Goal: Task Accomplishment & Management: Manage account settings

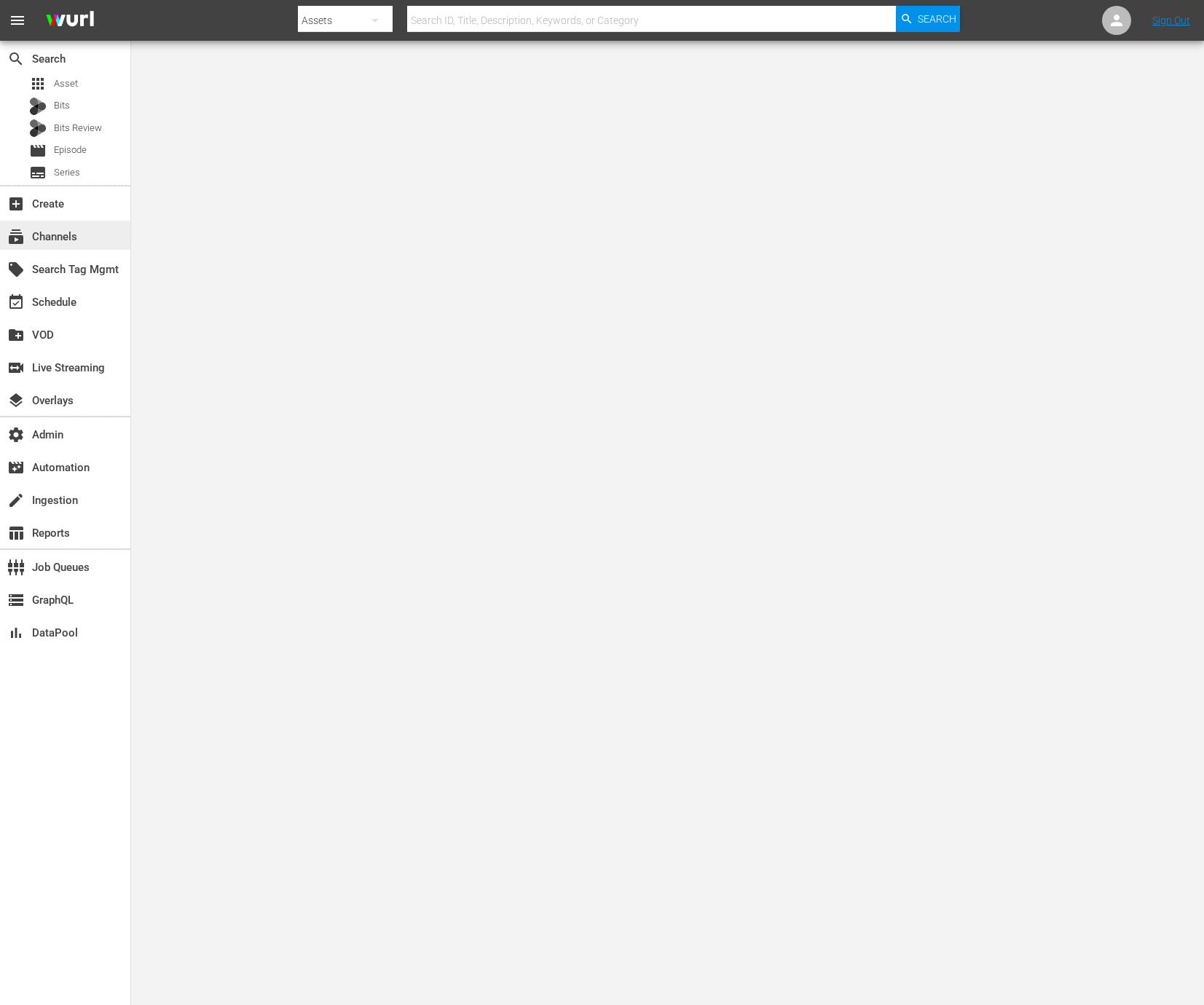
click at [92, 239] on div "subscriptions Channels" at bounding box center [65, 236] width 131 height 29
click at [81, 371] on div "switch_video Live Streaming" at bounding box center [40, 365] width 81 height 13
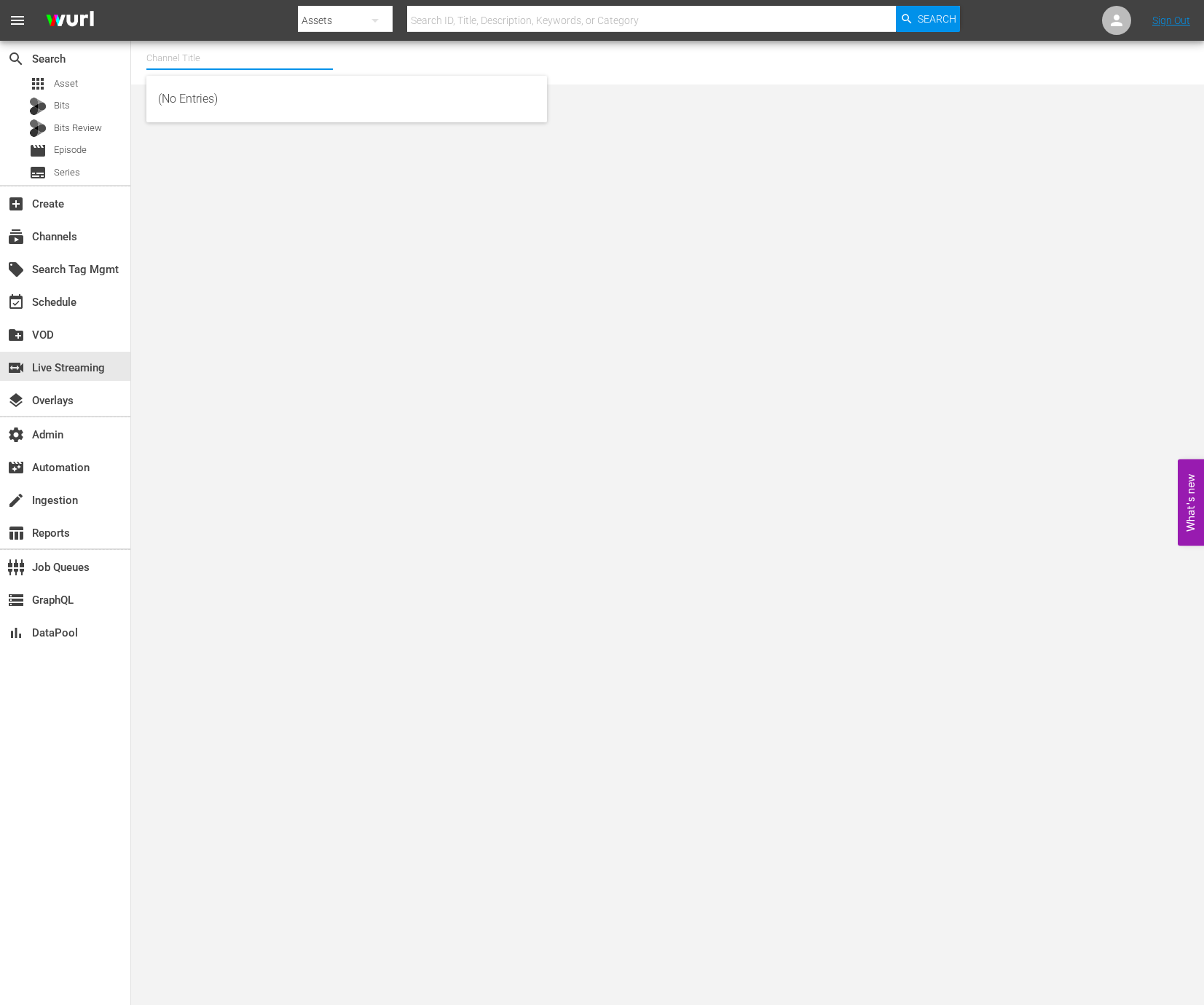
click at [231, 67] on input "text" at bounding box center [239, 58] width 186 height 35
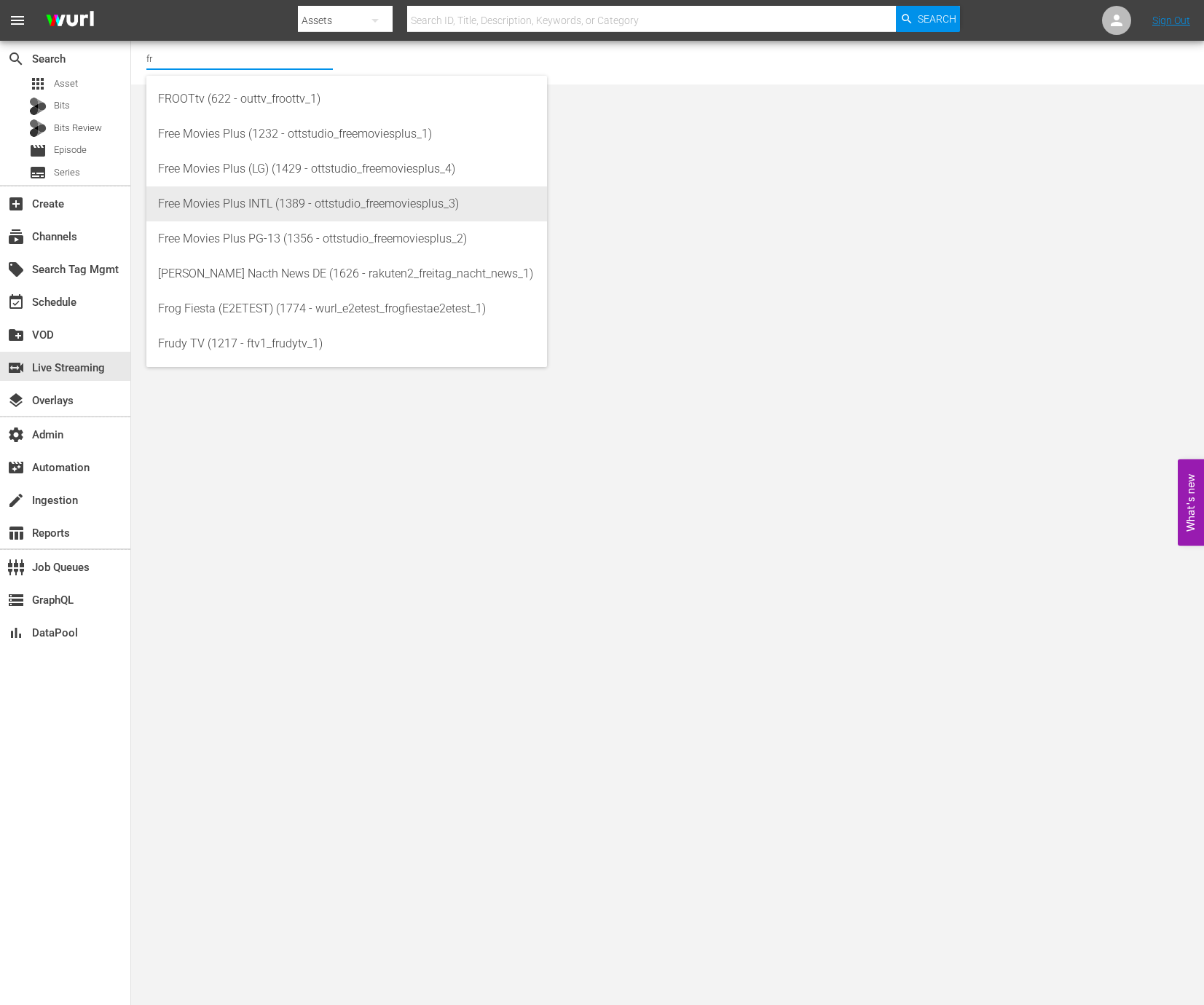
type input "f"
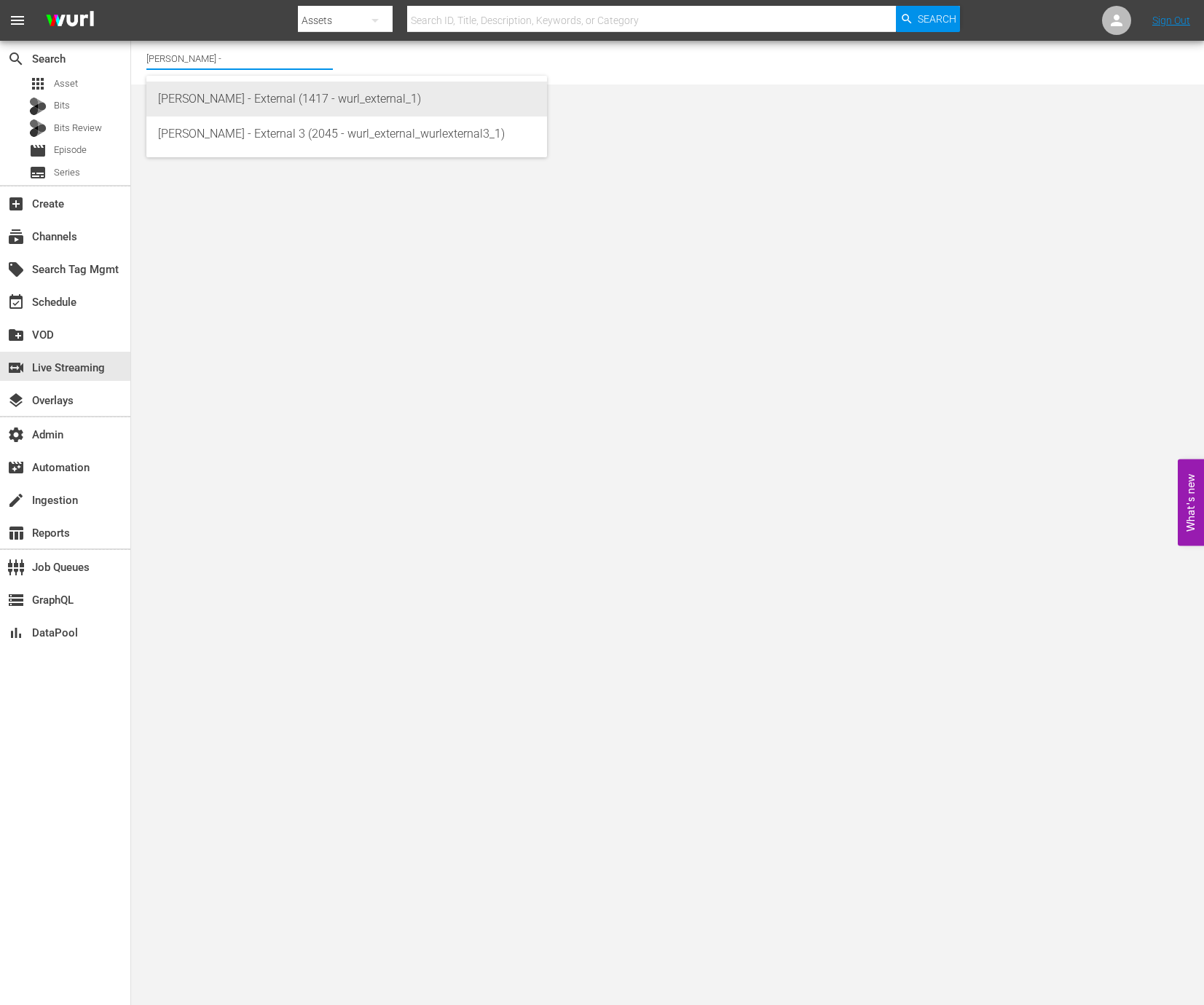
click at [354, 106] on div "Wurl - External (1417 - wurl_external_1)" at bounding box center [346, 99] width 377 height 35
type input "Wurl - External (1417 - wurl_external_1)"
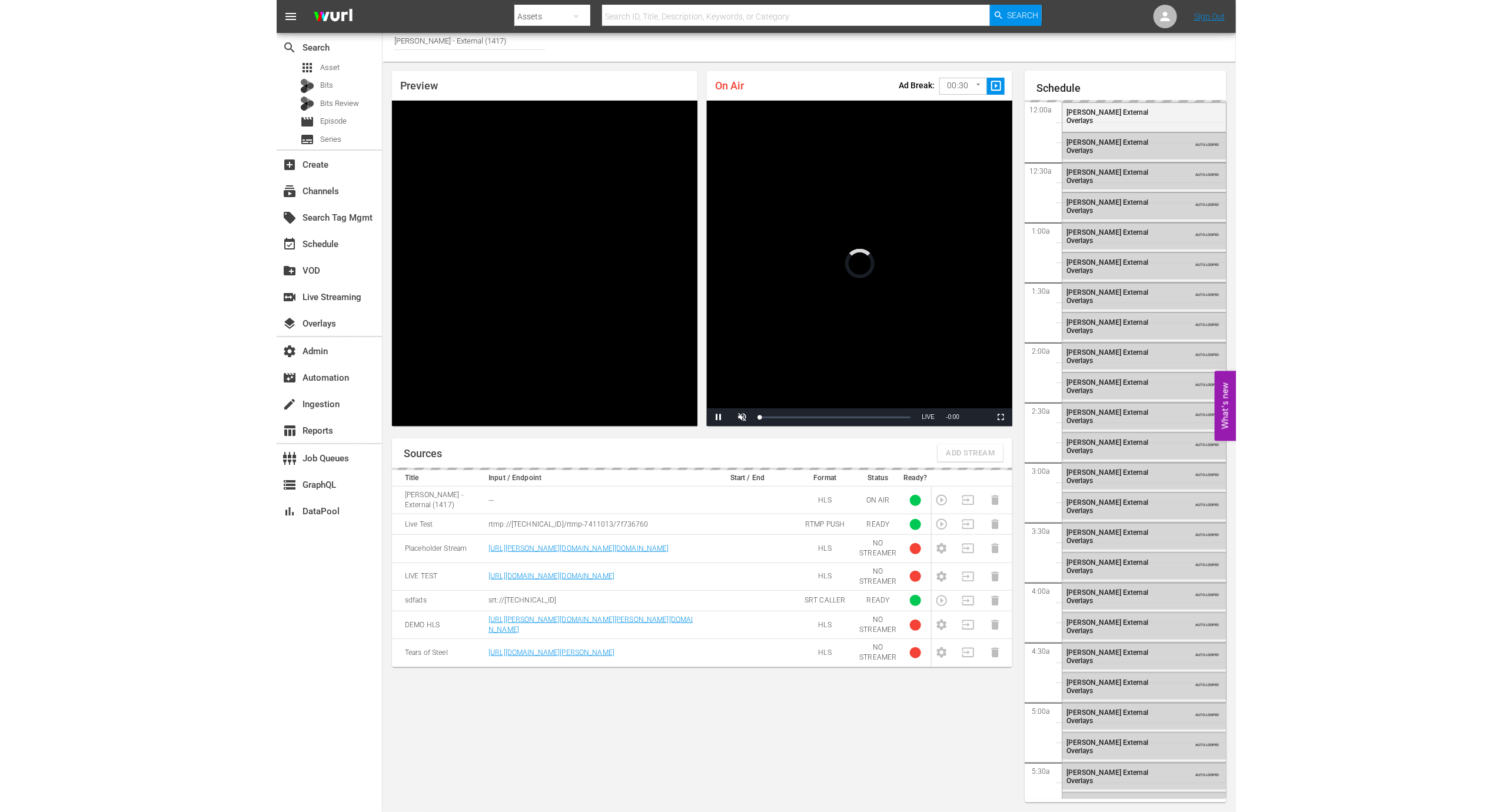
scroll to position [1799, 0]
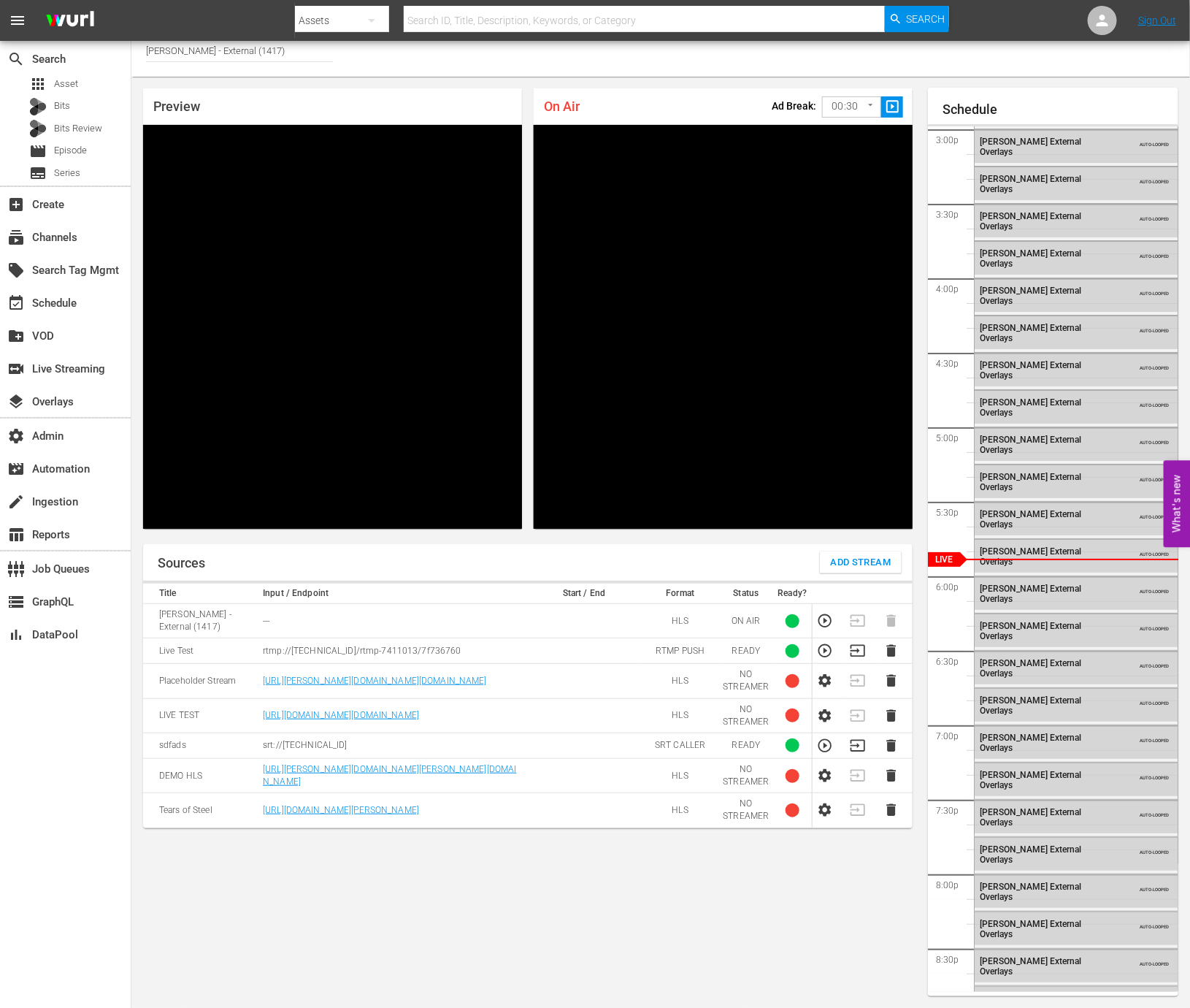
click at [856, 560] on span "Add Stream" at bounding box center [861, 563] width 60 height 16
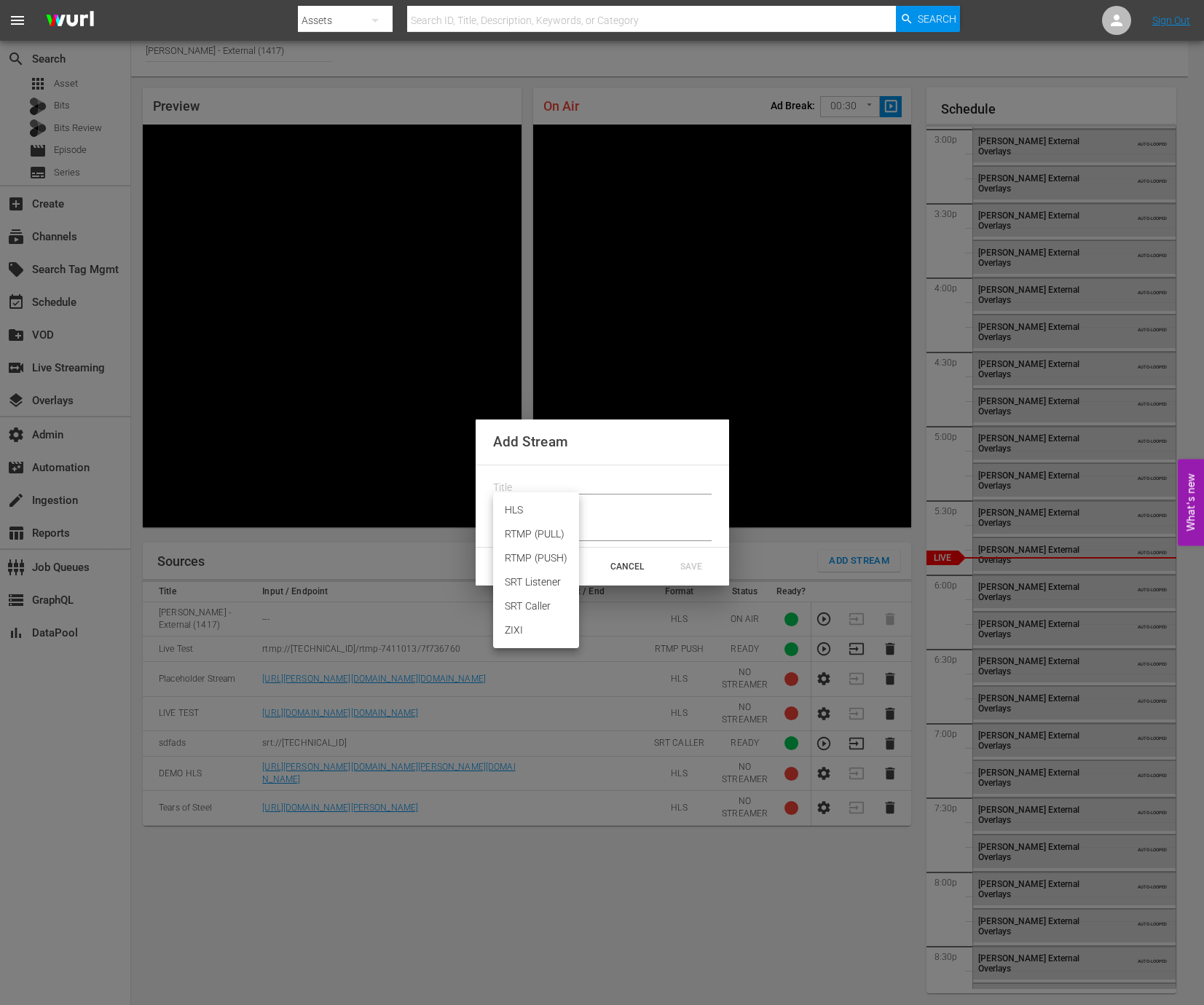
click at [524, 507] on body "menu Search By Assets Search ID, Title, Description, Keywords, or Category Sear…" at bounding box center [602, 494] width 1204 height 1005
click at [560, 604] on li "SRT Caller" at bounding box center [536, 606] width 86 height 24
type input "SRT_CALLER"
click at [602, 481] on input "text" at bounding box center [602, 487] width 218 height 22
type input "T"
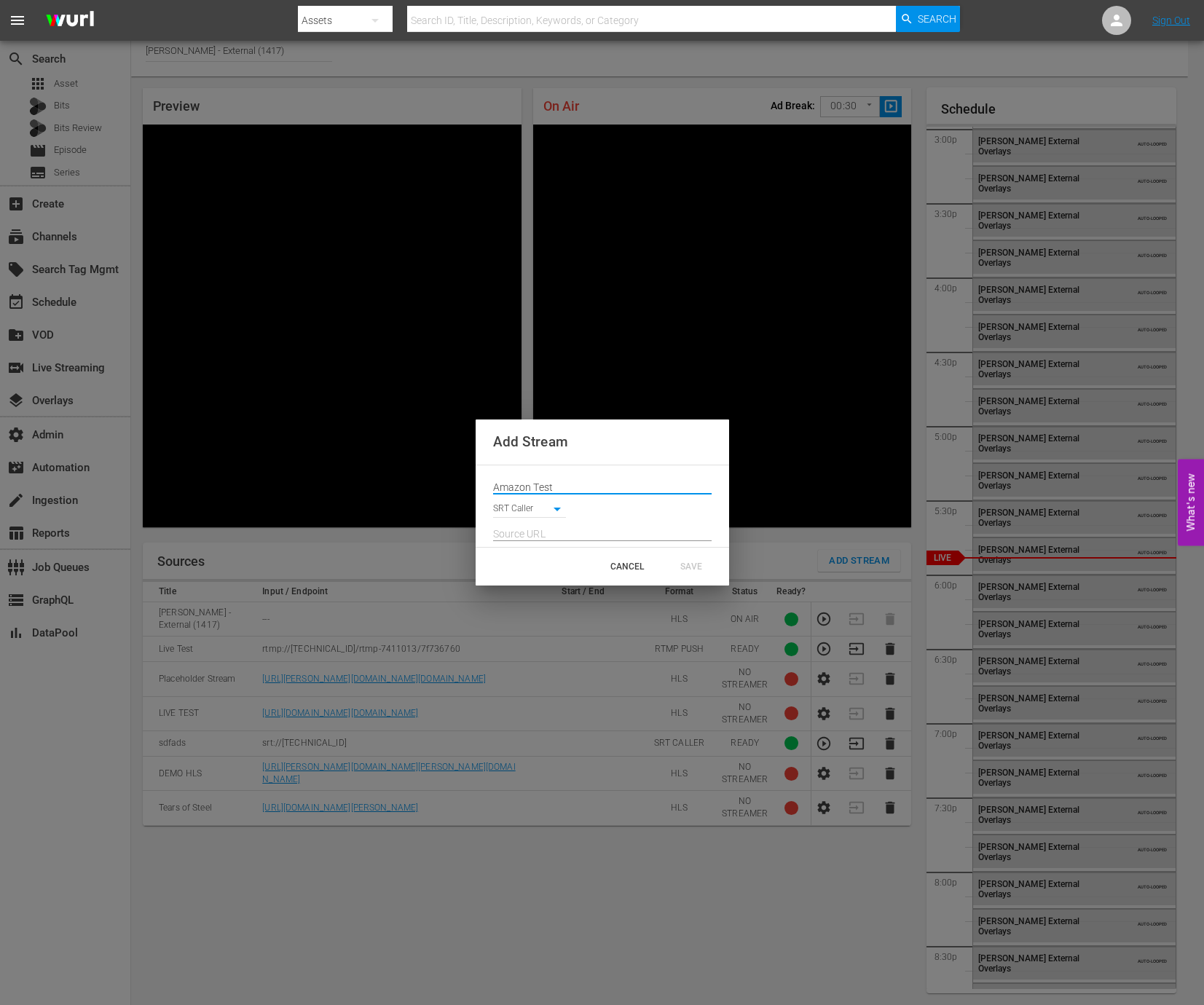
type input "Amazon Test"
click at [603, 520] on div at bounding box center [602, 529] width 218 height 24
click at [585, 540] on input "text" at bounding box center [602, 534] width 218 height 22
click at [550, 534] on input "text" at bounding box center [602, 534] width 218 height 22
click at [546, 508] on body "menu Search By Assets Search ID, Title, Description, Keywords, or Category Sear…" at bounding box center [602, 494] width 1204 height 1005
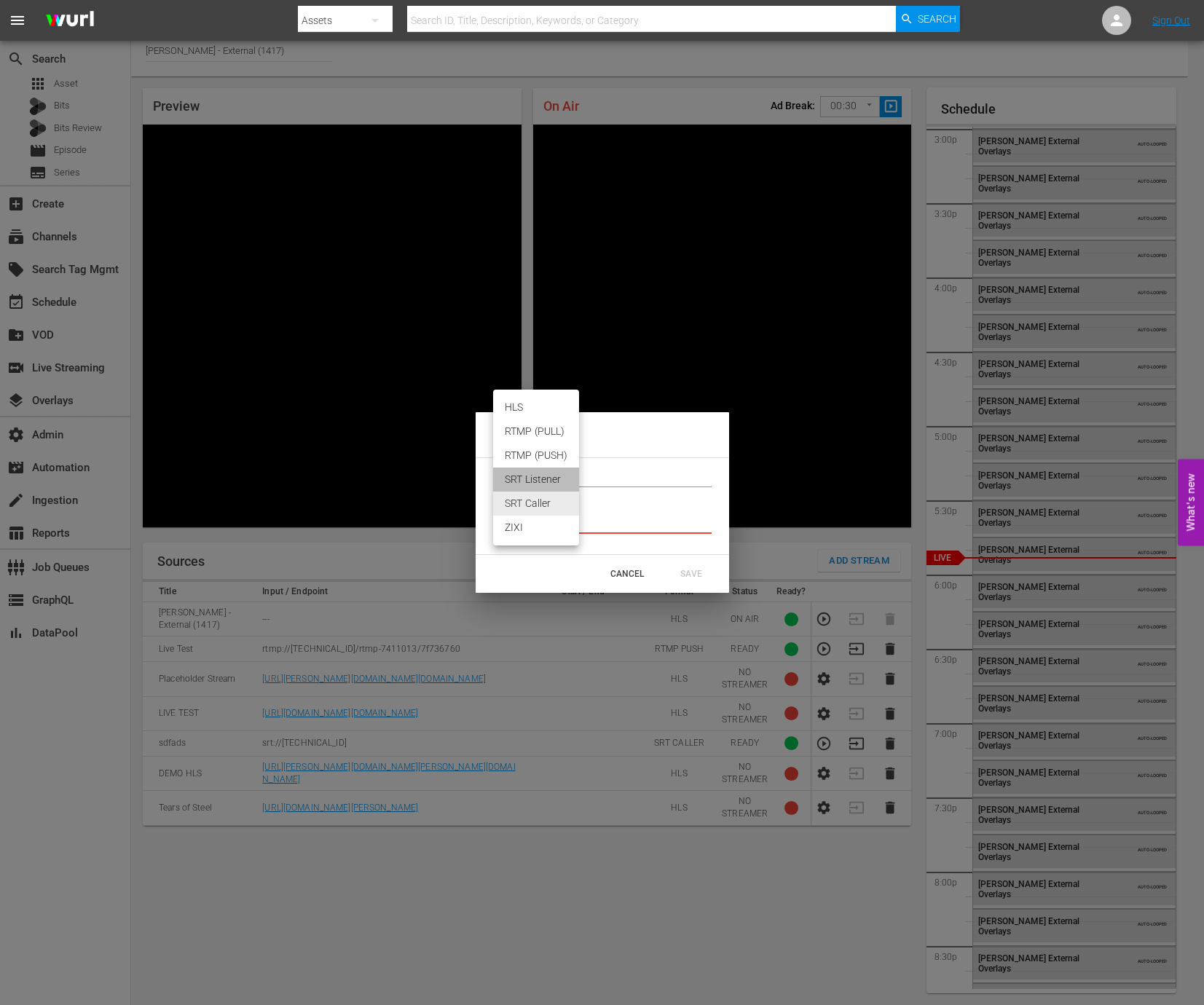
click at [546, 484] on li "SRT Listener" at bounding box center [536, 479] width 86 height 24
type input "SRT_LISTENER"
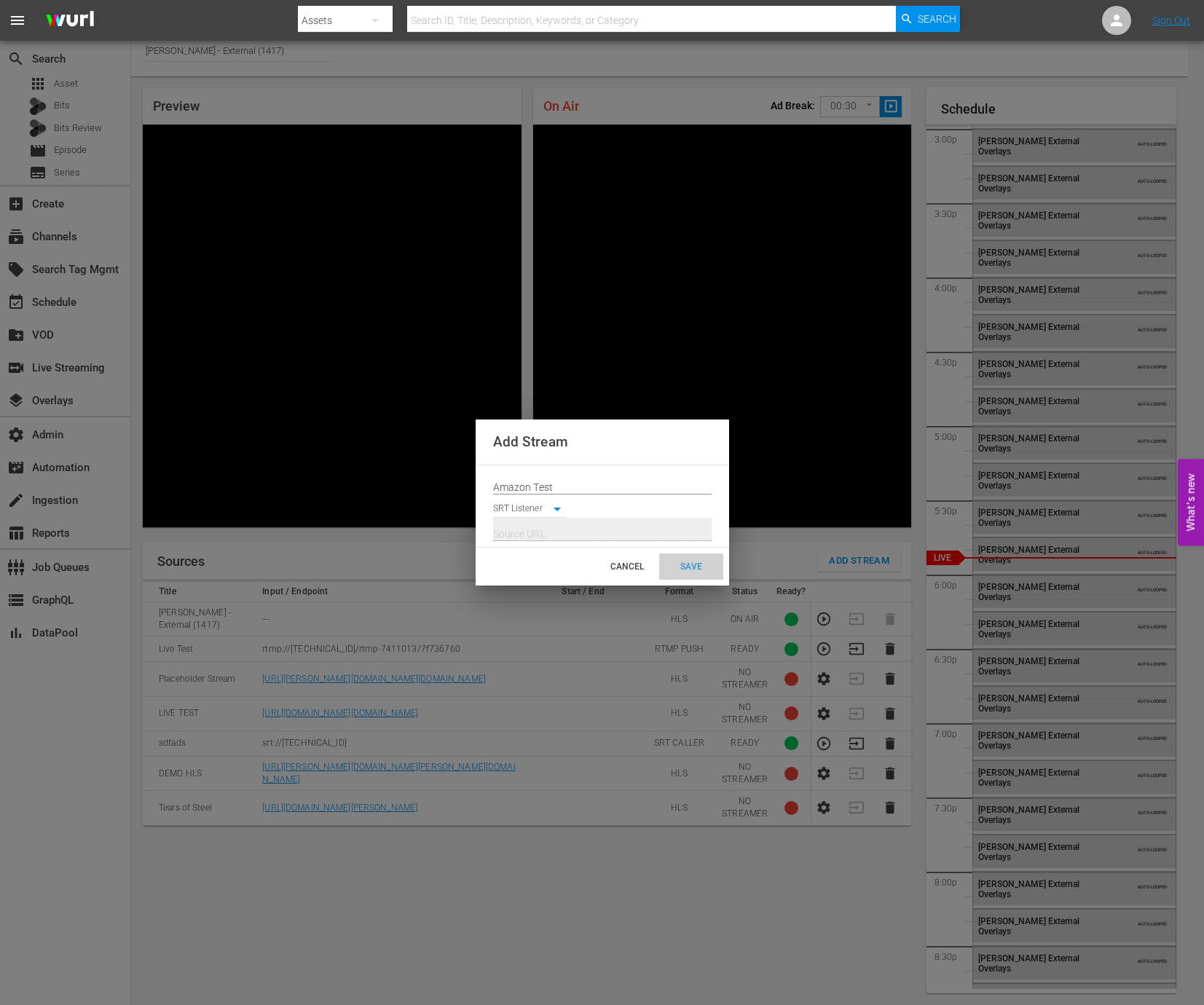
click at [694, 571] on div "SAVE" at bounding box center [691, 566] width 64 height 26
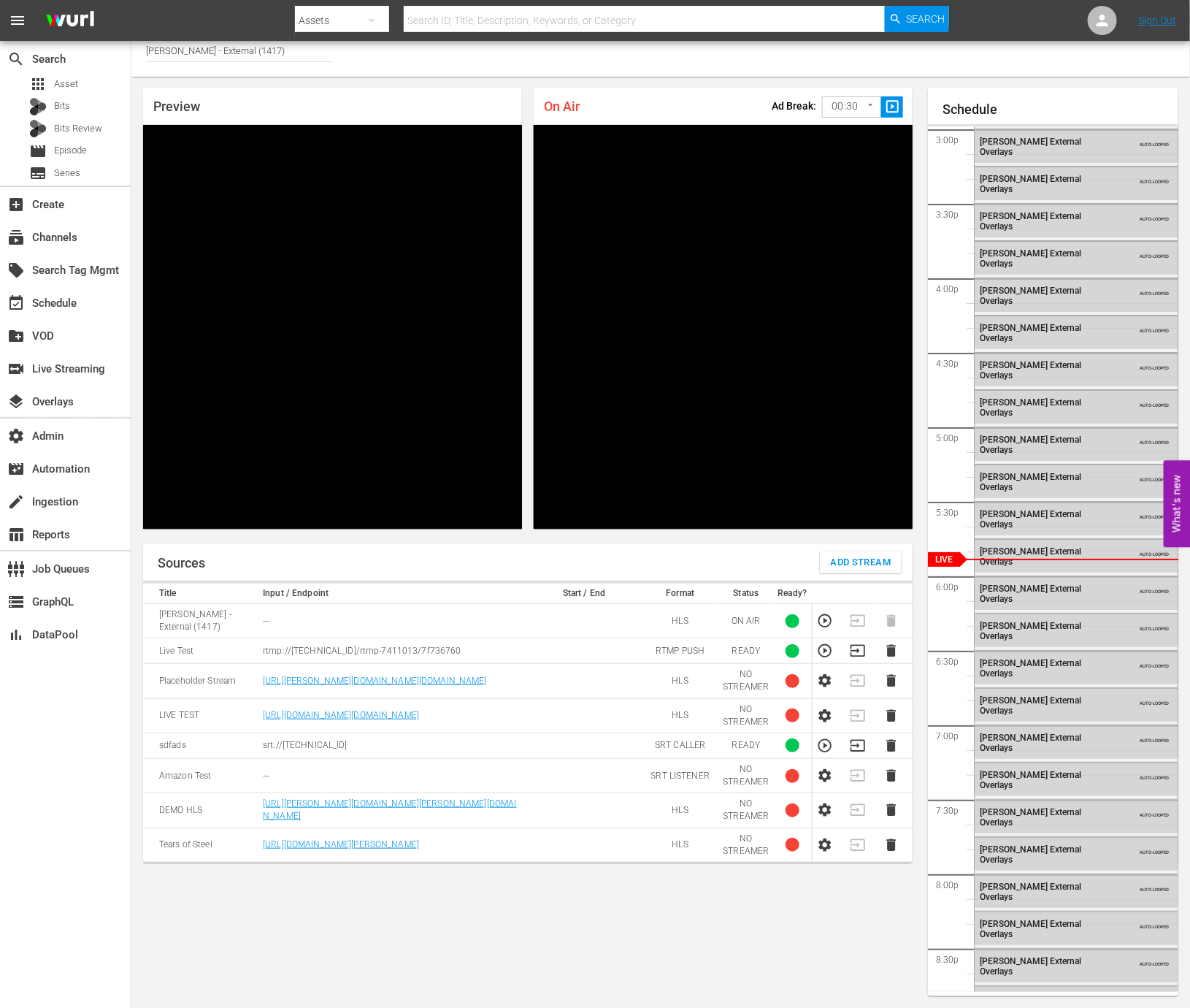
click at [382, 767] on td "---" at bounding box center [392, 775] width 268 height 34
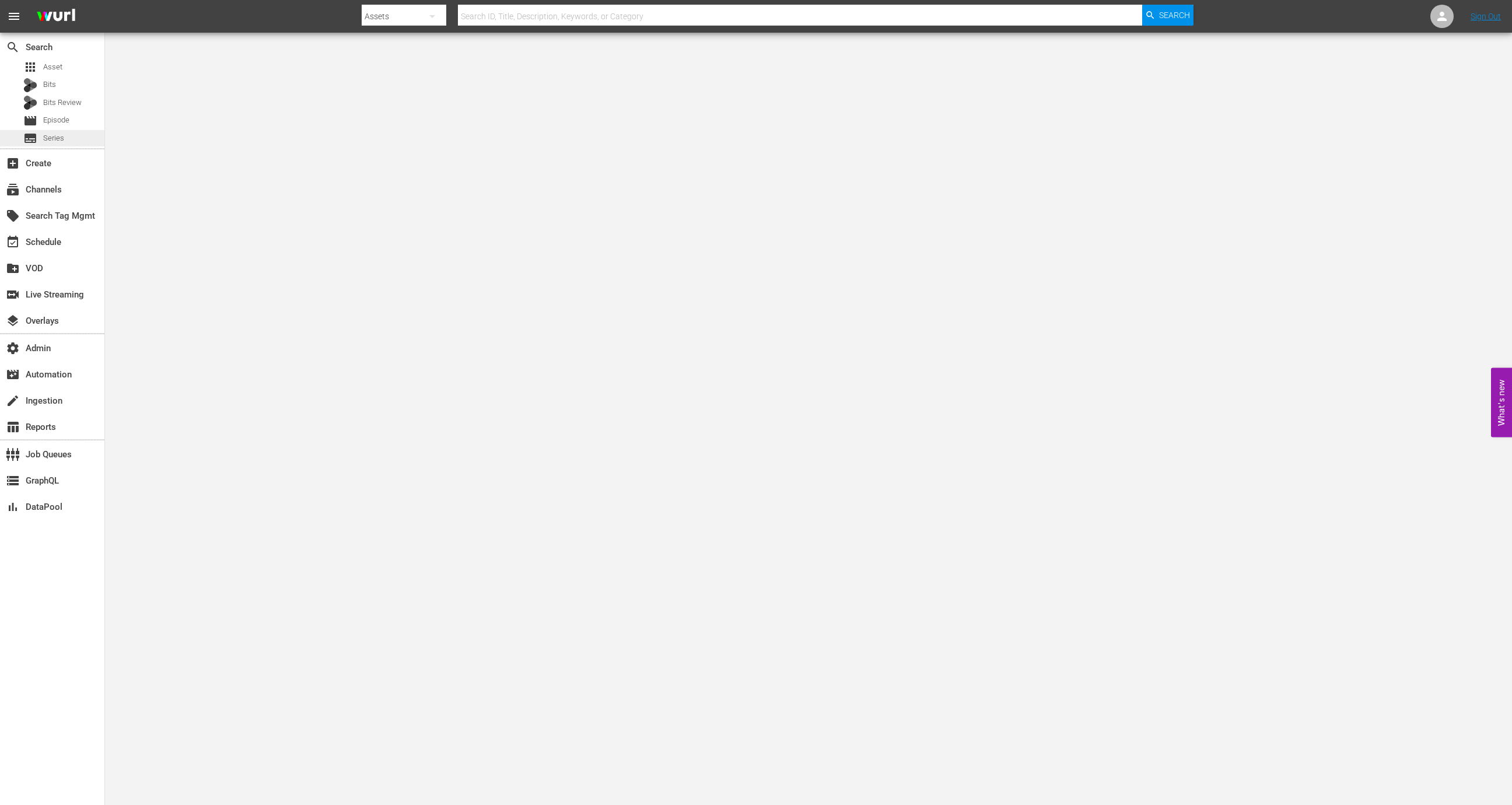
click at [66, 131] on div "subtitles Series" at bounding box center [52, 138] width 105 height 16
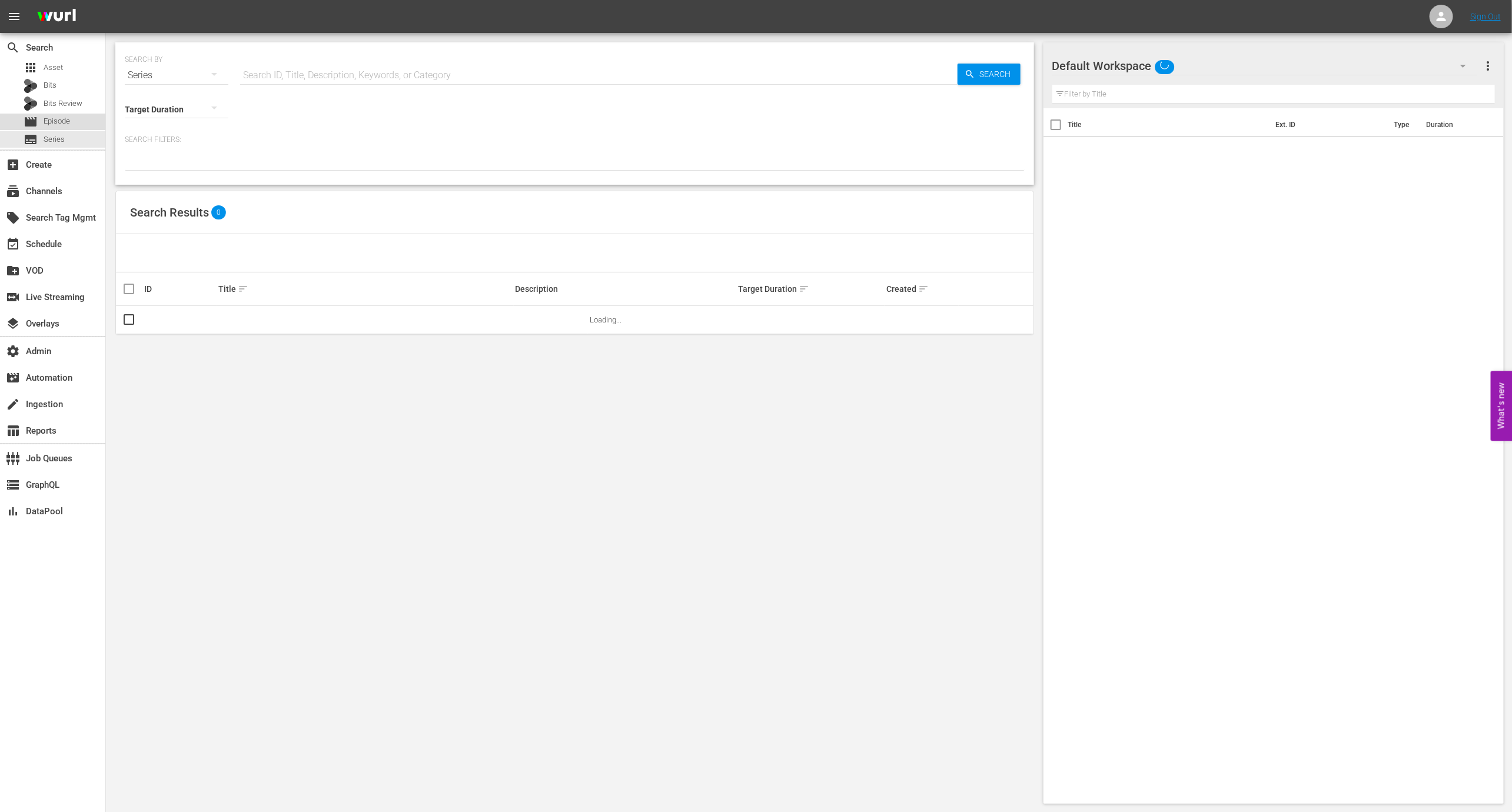
click at [66, 121] on span "Episode" at bounding box center [57, 121] width 27 height 12
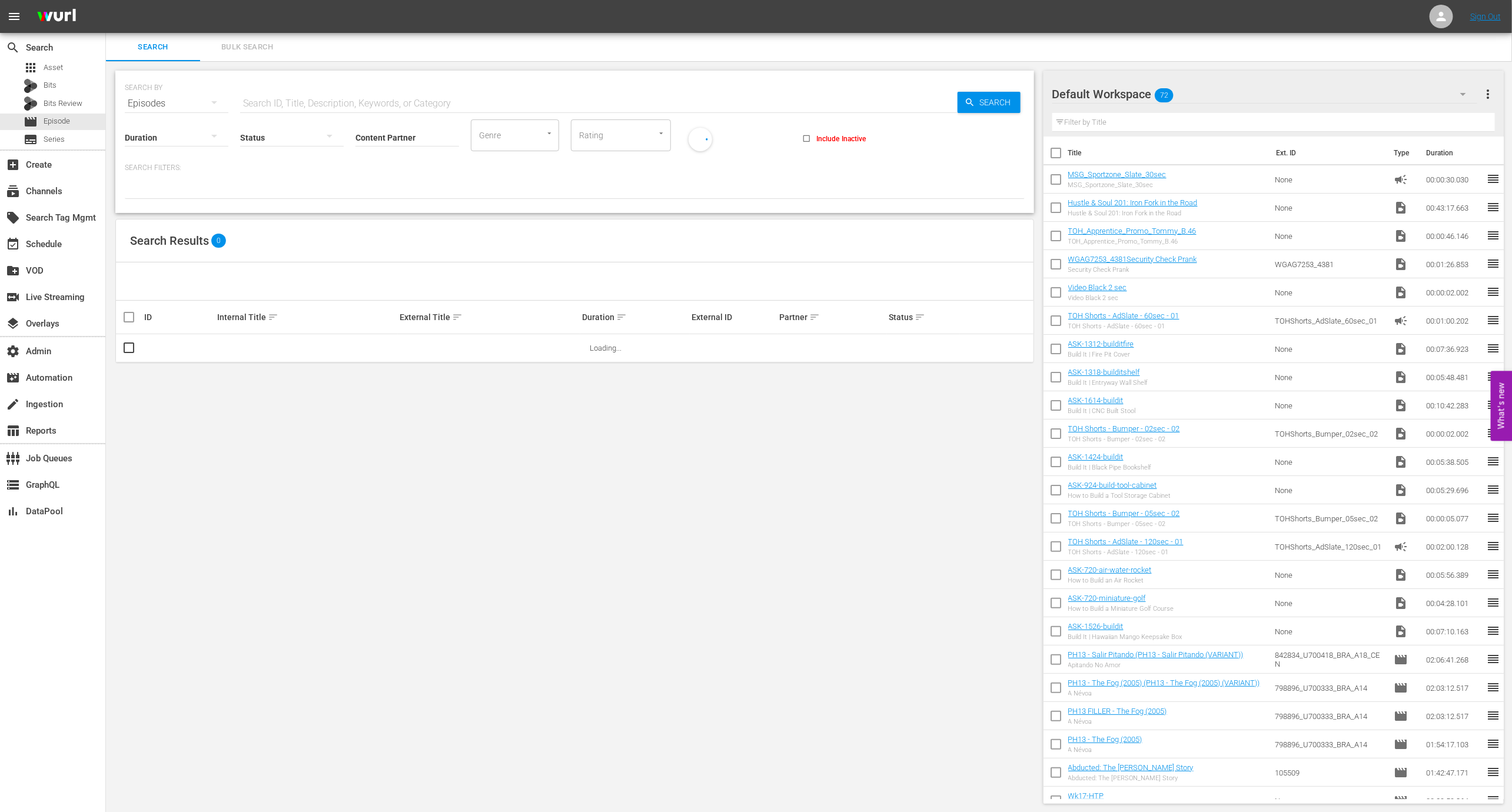
click at [380, 142] on input "Content Partner" at bounding box center [407, 138] width 103 height 42
click at [430, 173] on div "Maverick Entertainment Group (137)" at bounding box center [451, 170] width 173 height 28
type input "Maverick Entertainment Group (137)"
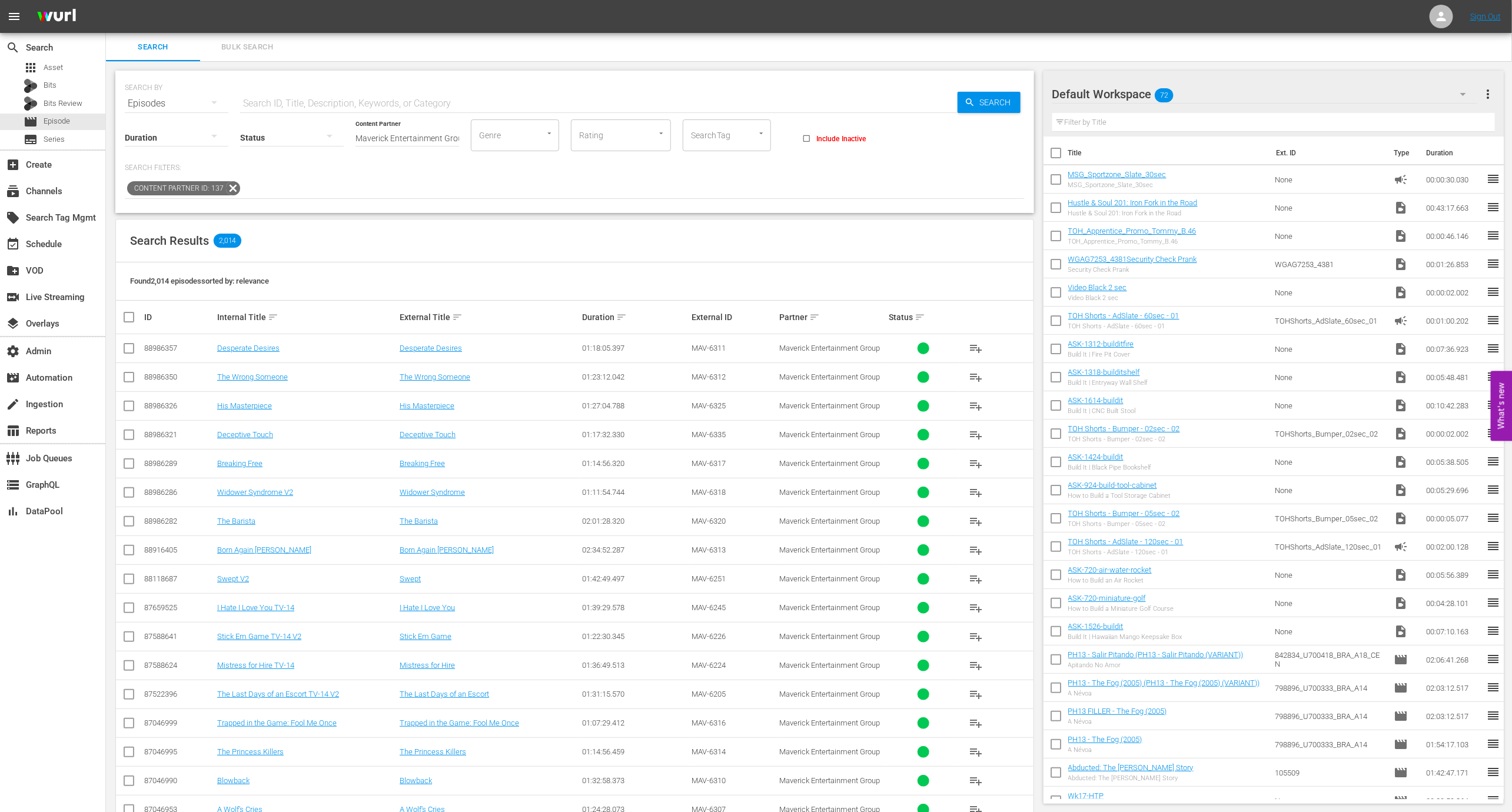
click at [244, 353] on td "Desperate Desires" at bounding box center [306, 348] width 182 height 29
click at [251, 350] on link "Desperate Desires" at bounding box center [248, 348] width 63 height 9
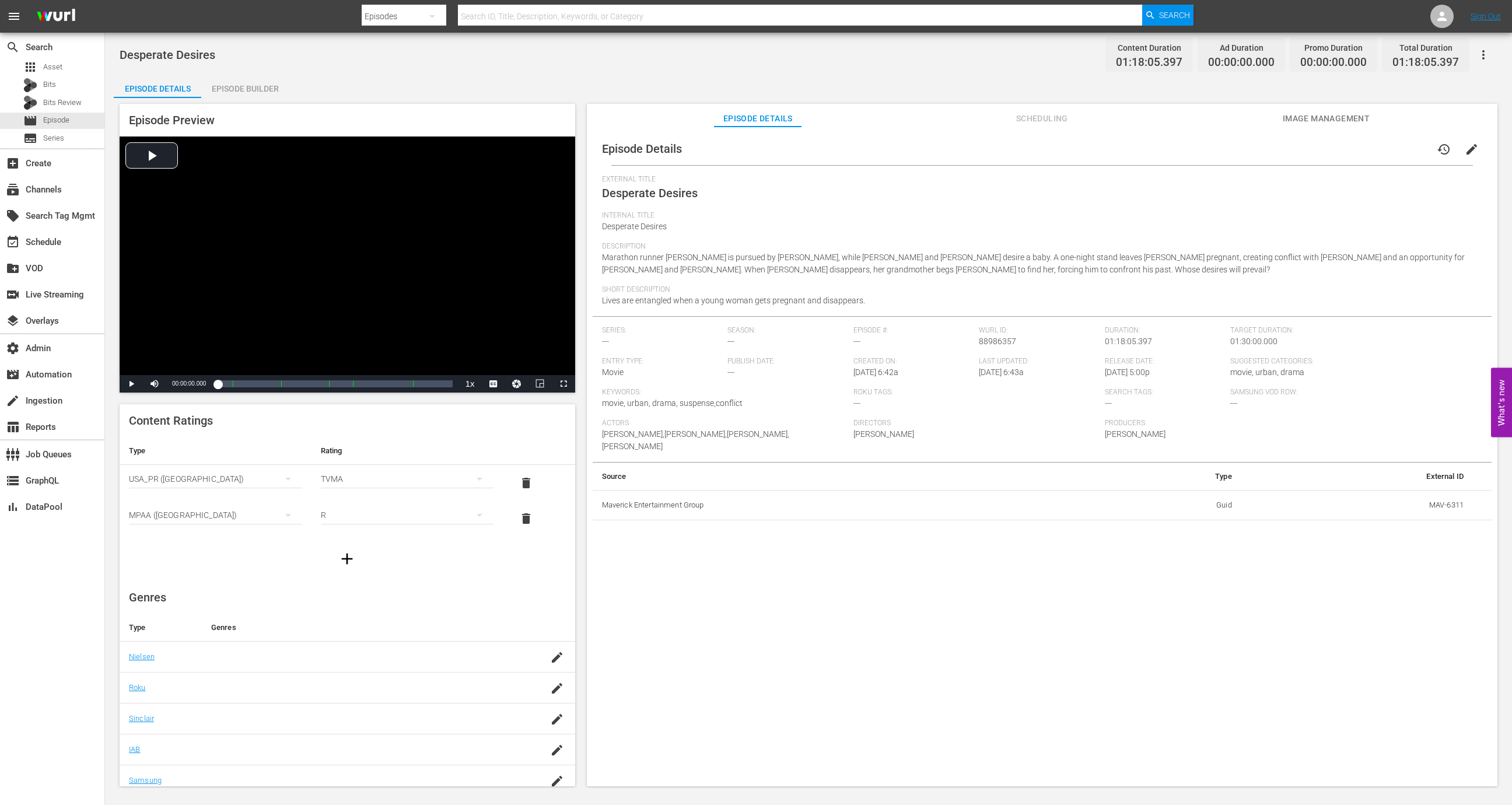
click at [1046, 114] on span "Scheduling" at bounding box center [1042, 118] width 88 height 15
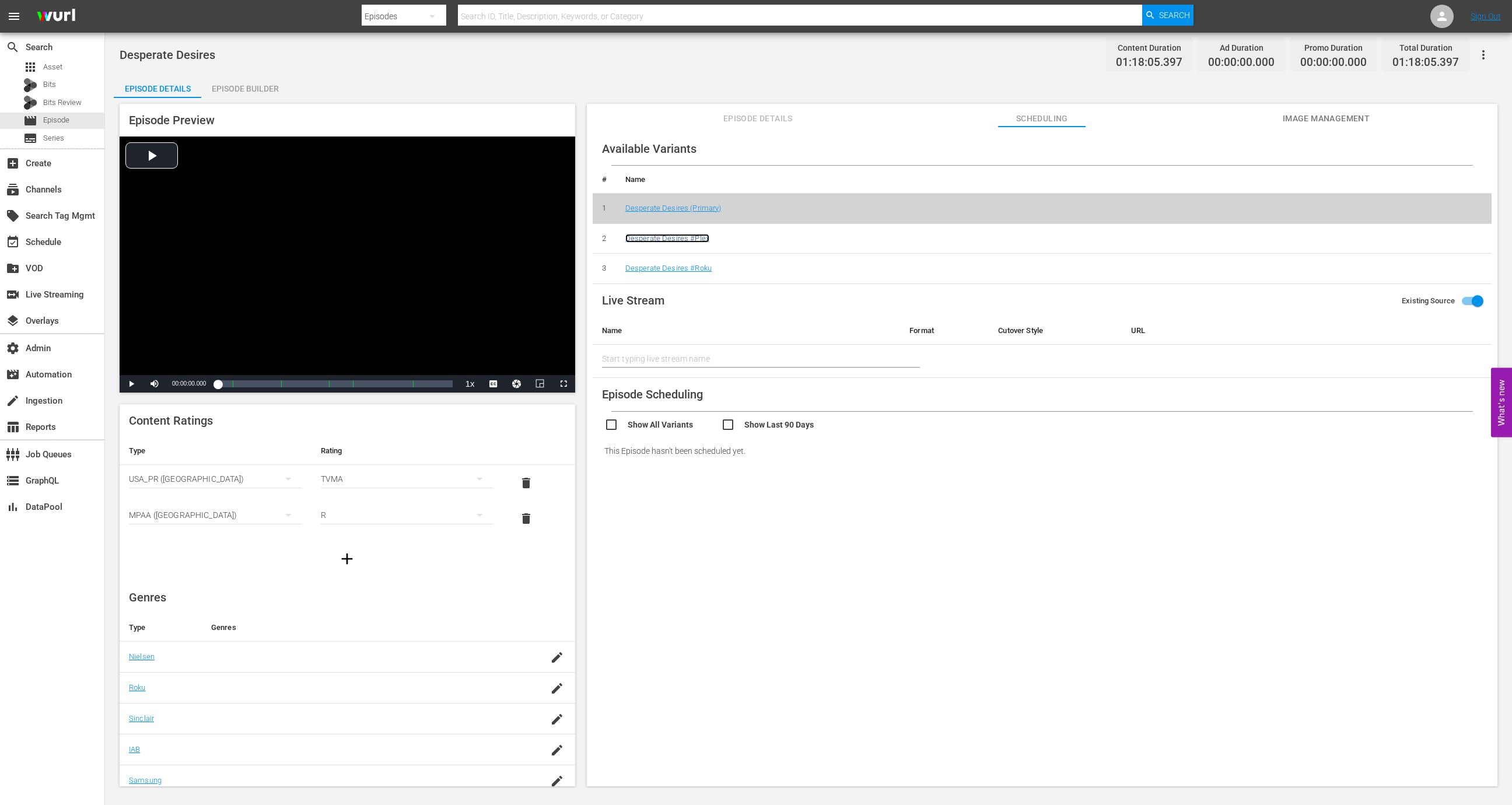
click at [663, 239] on link "Desperate Desires #Plex" at bounding box center [667, 238] width 84 height 9
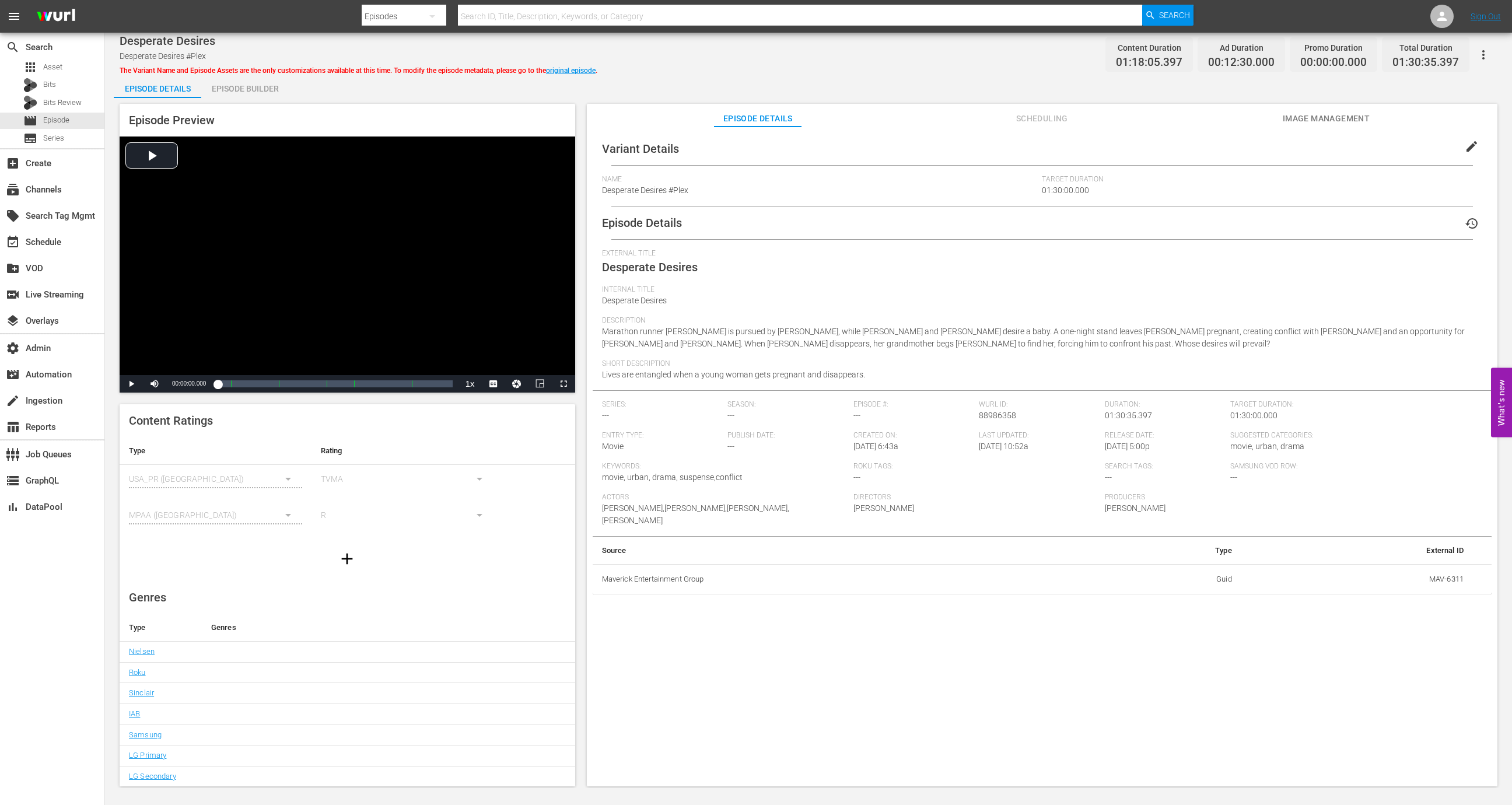
click at [1471, 140] on span "edit" at bounding box center [1471, 146] width 14 height 14
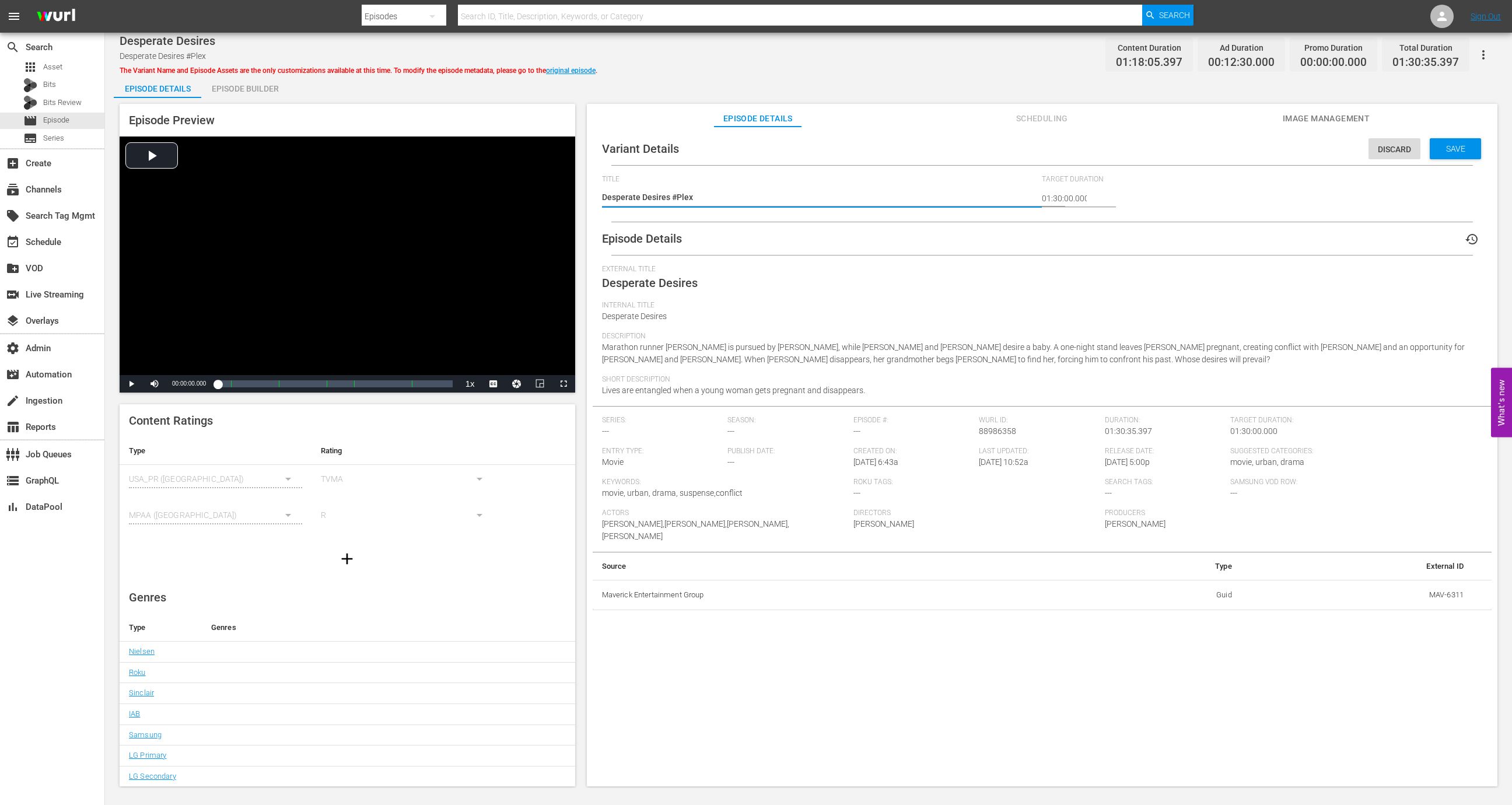
click at [737, 192] on textarea "Desperate Desires #Plex" at bounding box center [819, 198] width 434 height 14
click at [763, 201] on textarea "Desperate Desires #Plex" at bounding box center [819, 198] width 434 height 14
type textarea "Desperate Desires #Plex"
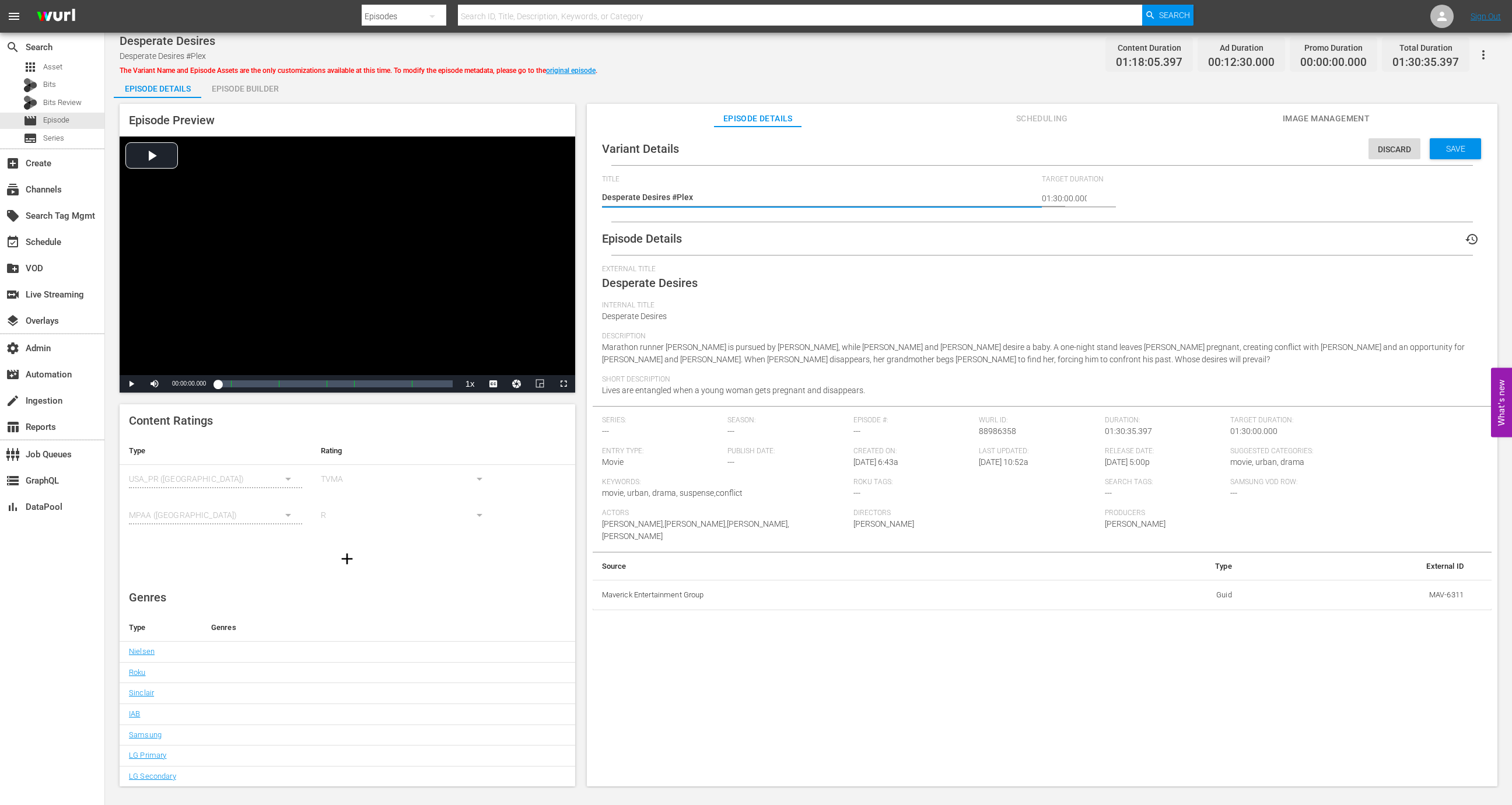
type textarea "Desperate Desires #Plex"
type textarea "Desperate Desires #Plex I"
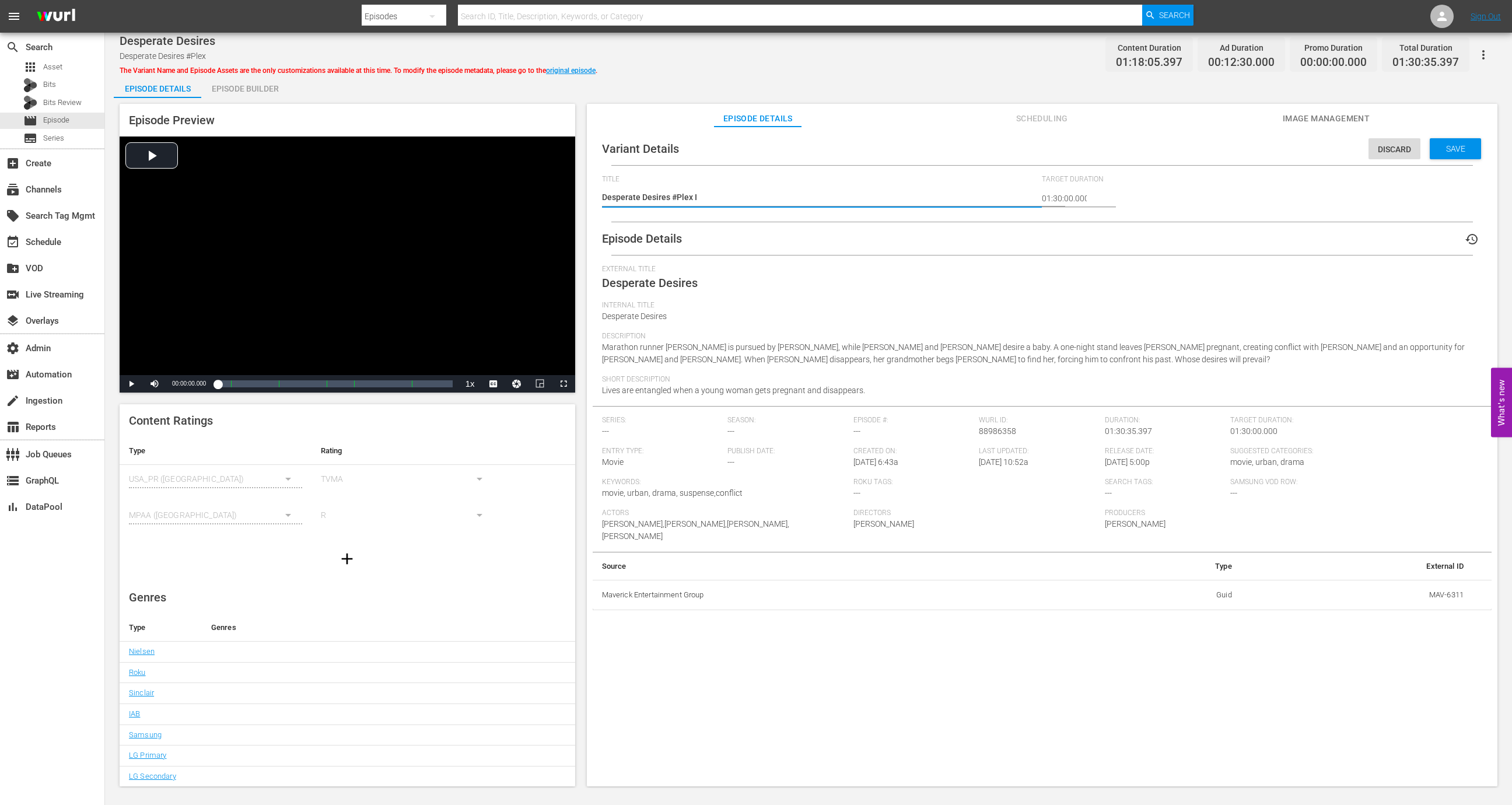
type textarea "Desperate Desires #Plex I c"
type textarea "Desperate Desires #Plex I ca"
type textarea "Desperate Desires #Plex I can"
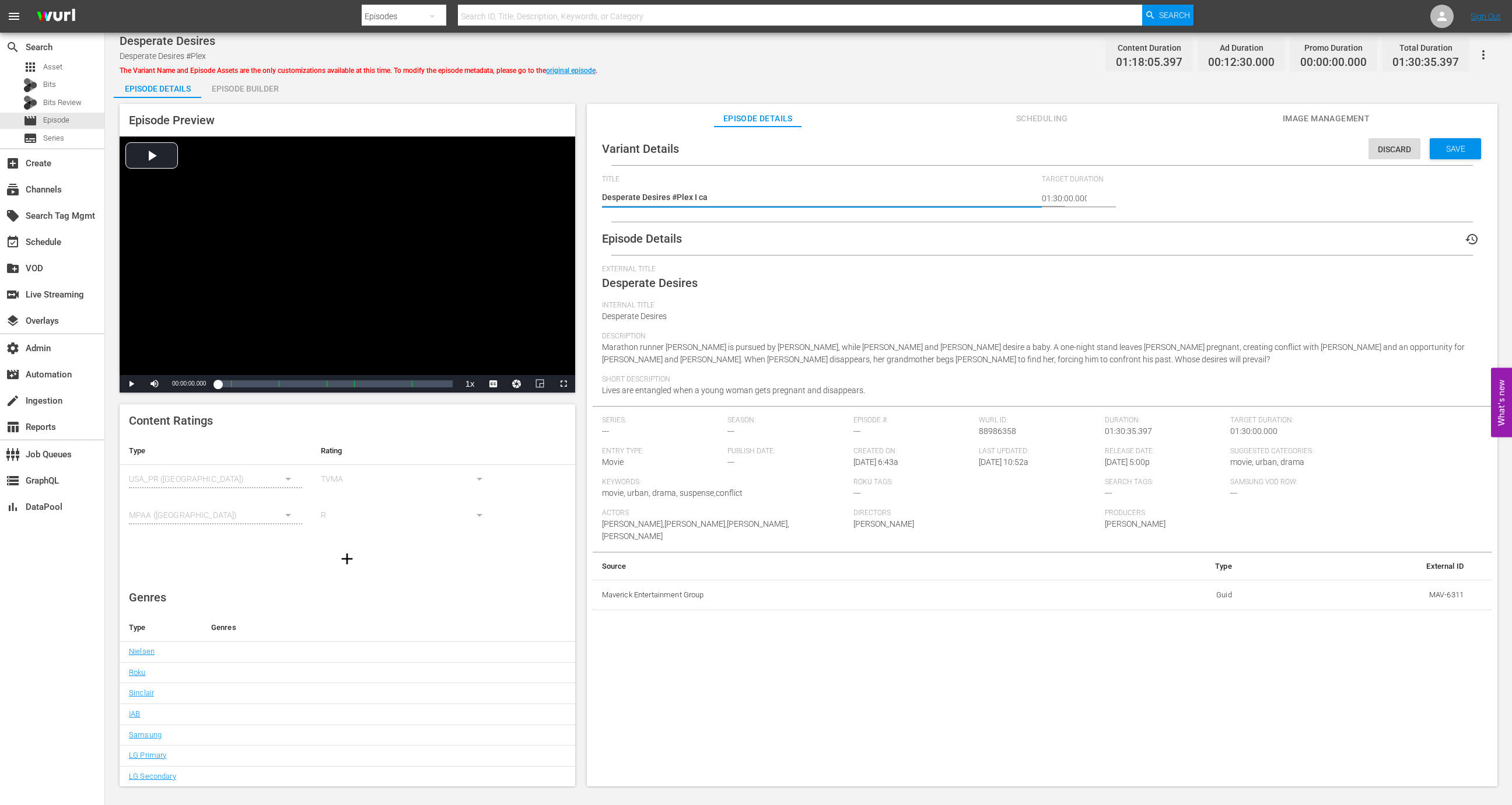
type textarea "Desperate Desires #Plex I can"
type textarea "Desperate Desires #Plex I can e"
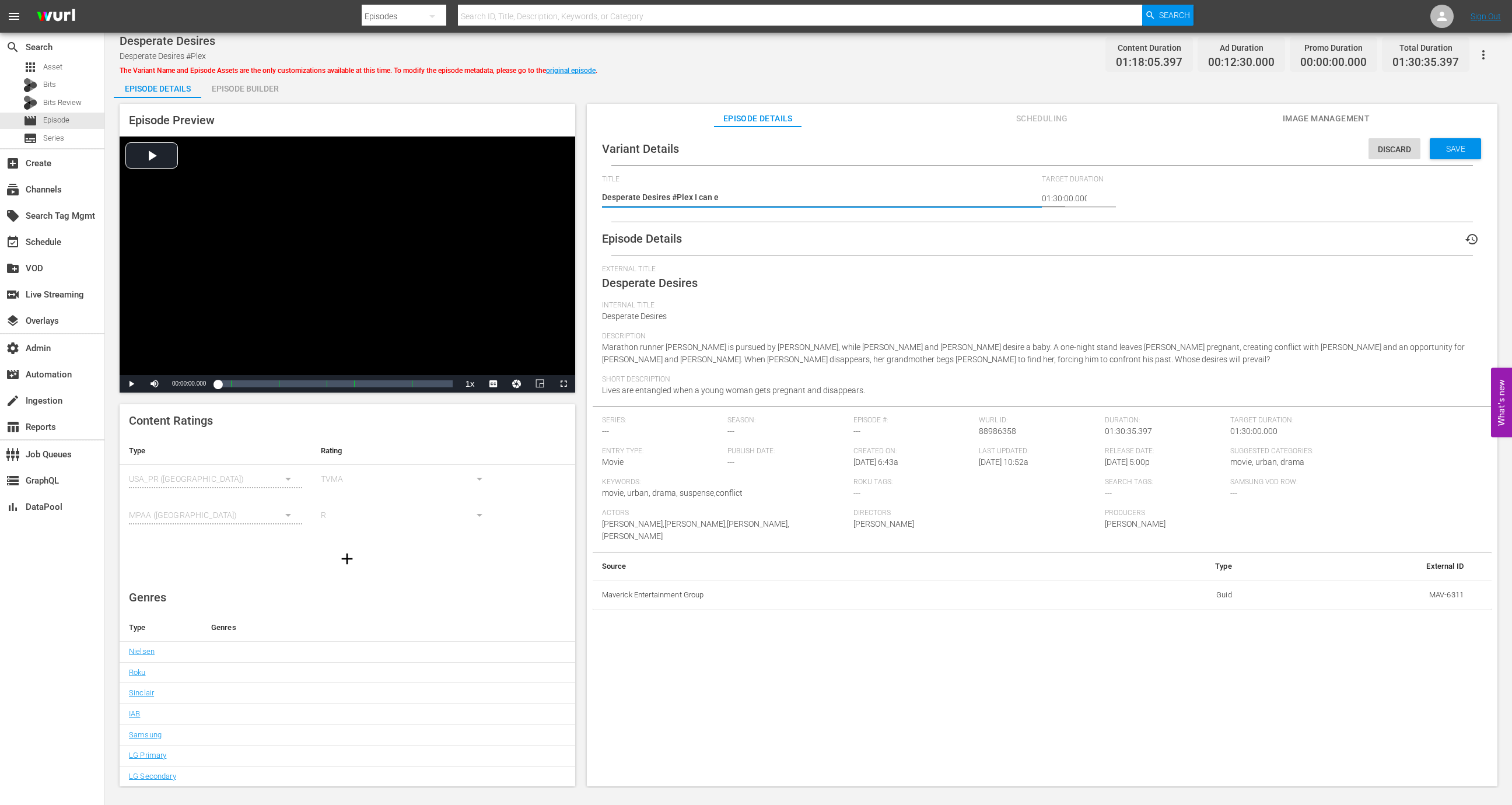
type textarea "Desperate Desires #Plex I can ed"
type textarea "Desperate Desires #Plex I can edi"
type textarea "Desperate Desires #Plex I can edit"
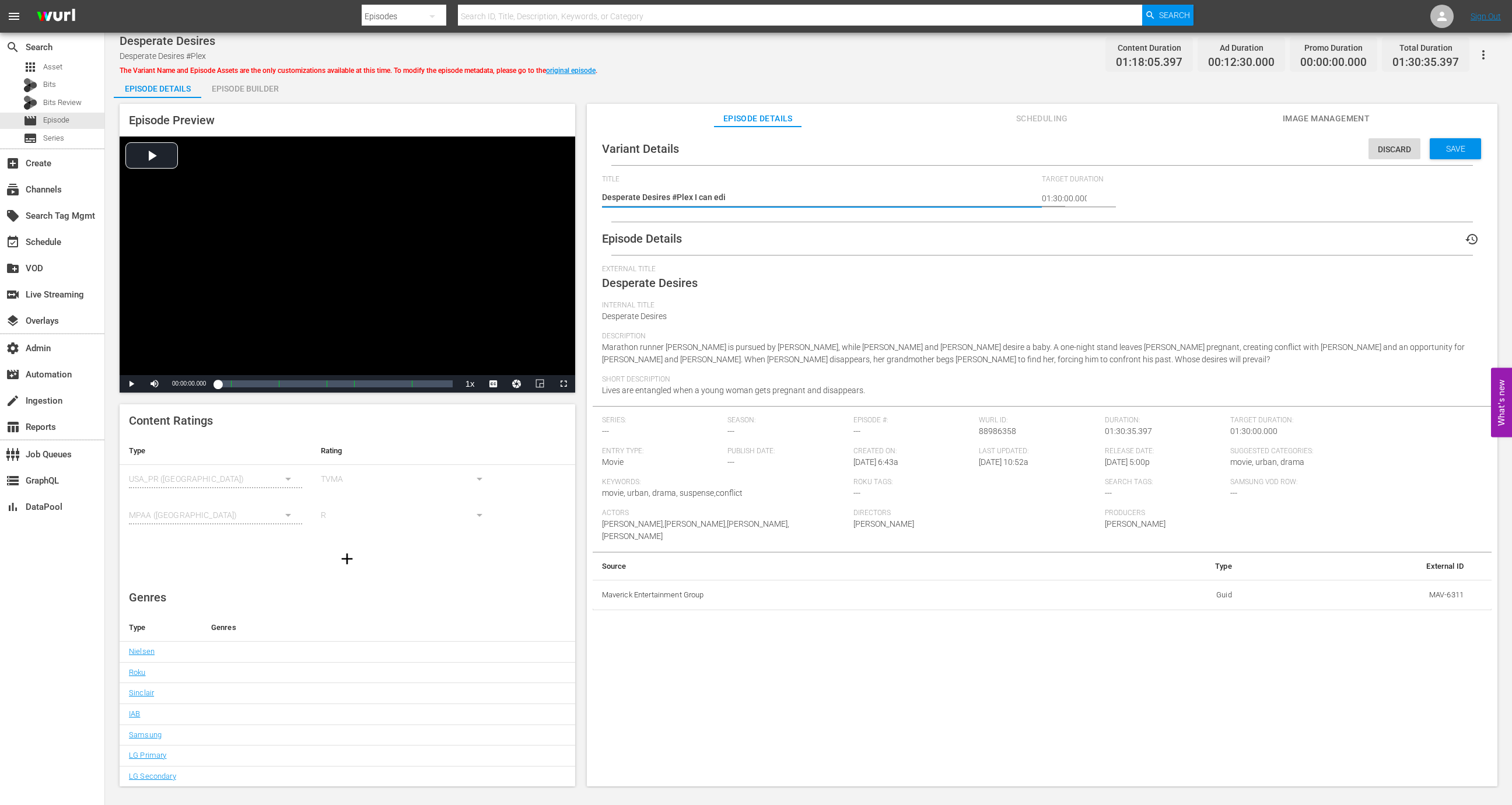
type textarea "Desperate Desires #Plex I can edit"
type textarea "Desperate Desires #Plex I can edit!"
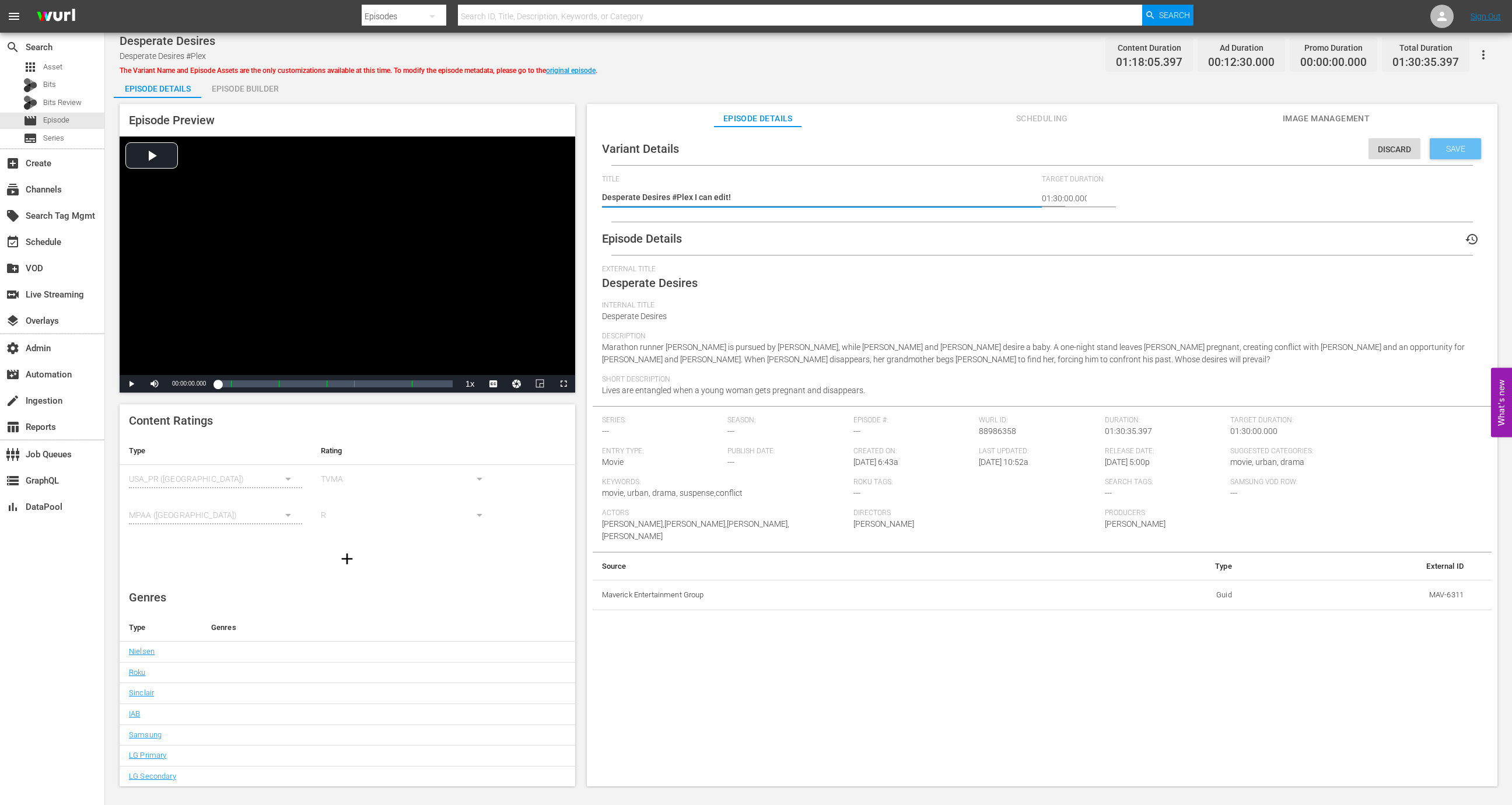
click at [1443, 146] on span "Save" at bounding box center [1456, 148] width 38 height 10
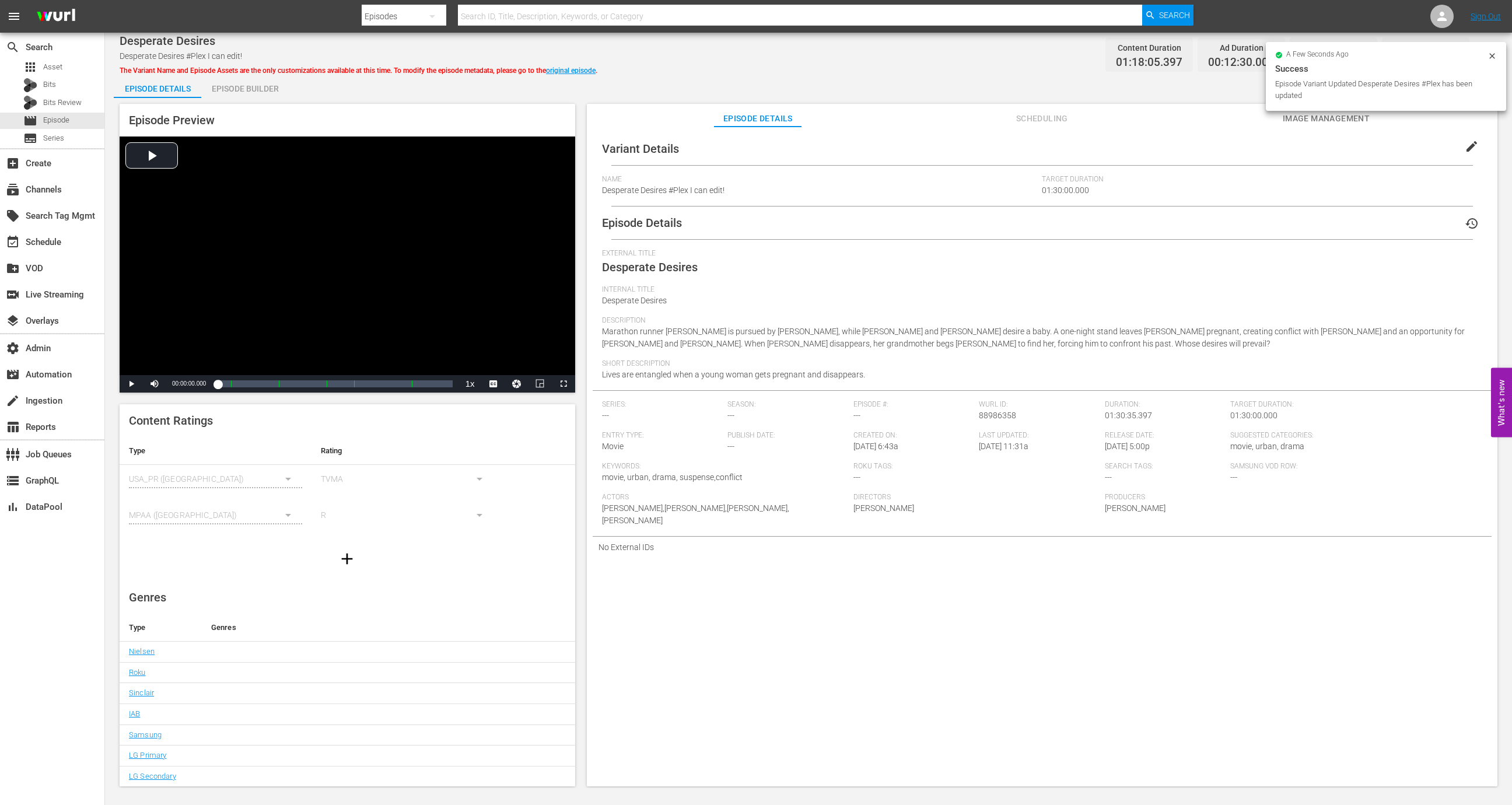
click at [1464, 137] on button "edit" at bounding box center [1472, 146] width 28 height 28
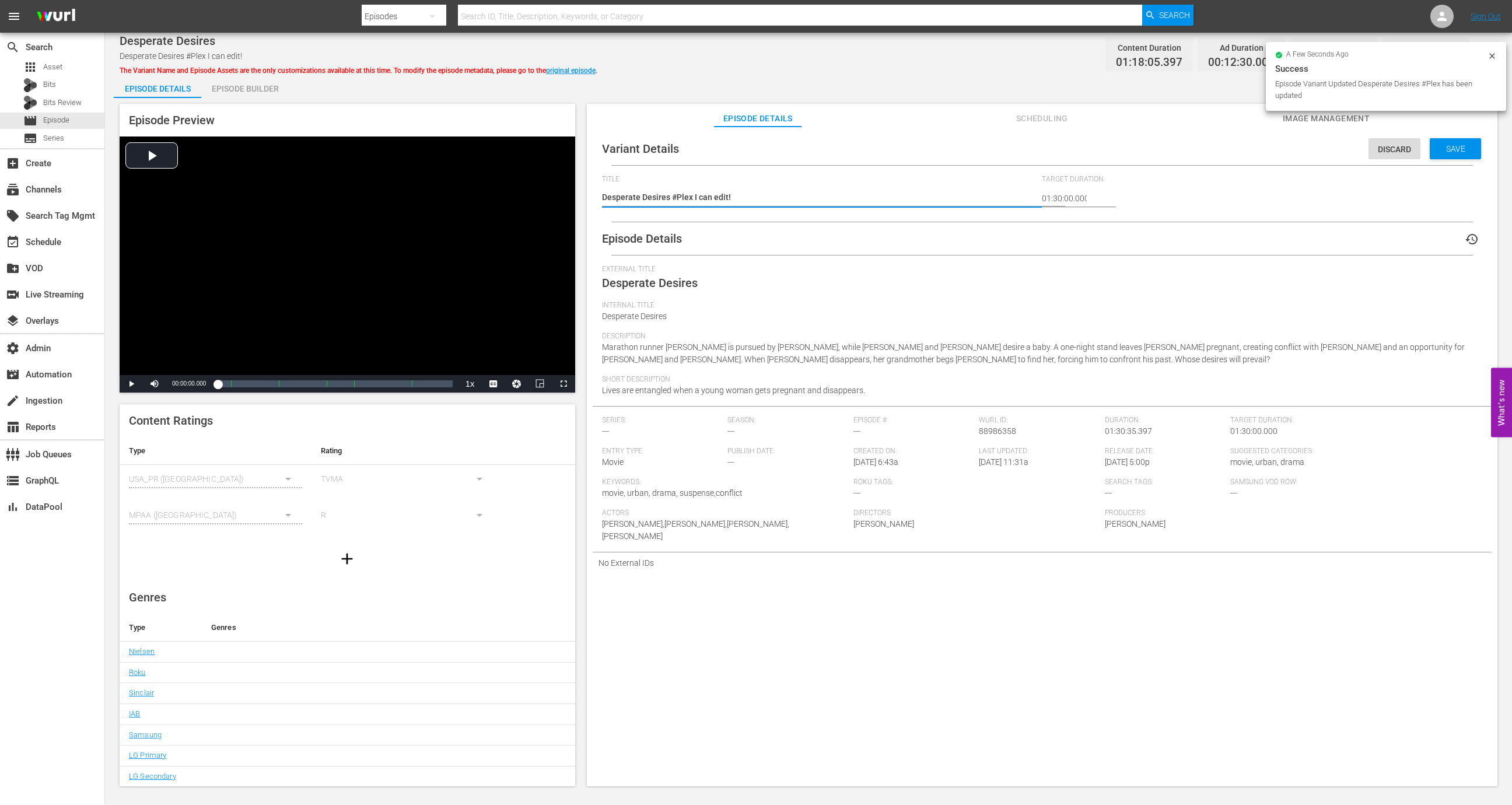
drag, startPoint x: 774, startPoint y: 193, endPoint x: 688, endPoint y: 197, distance: 86.1
click at [688, 197] on textarea "Desperate Desires #Plex I can edit!" at bounding box center [819, 198] width 434 height 14
type textarea "Desperate Desires #Plex"
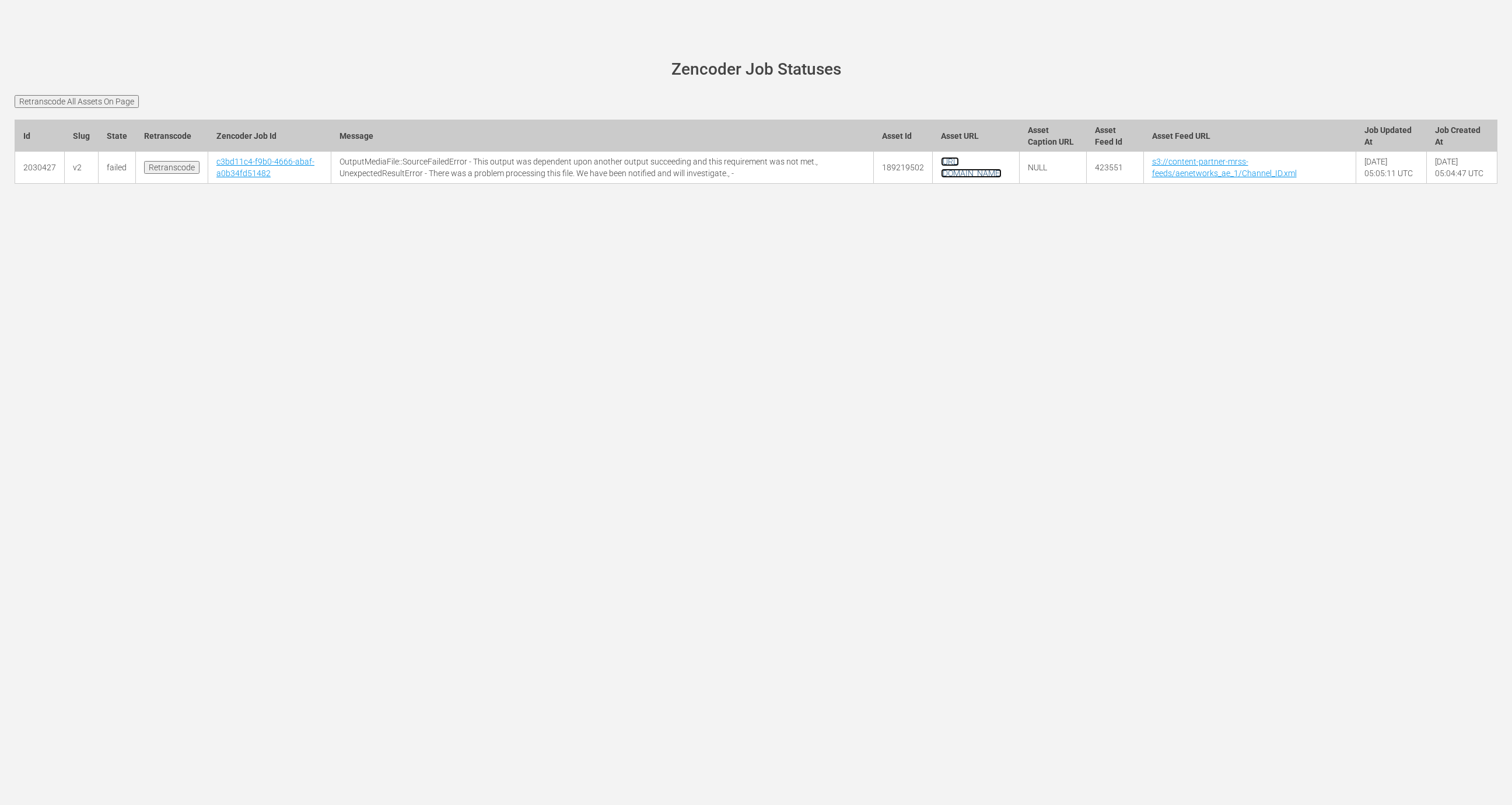
click at [941, 178] on link "[URL][DOMAIN_NAME]" at bounding box center [971, 167] width 61 height 21
click at [91, 98] on input "Retranscode All Assets On Page" at bounding box center [77, 102] width 124 height 13
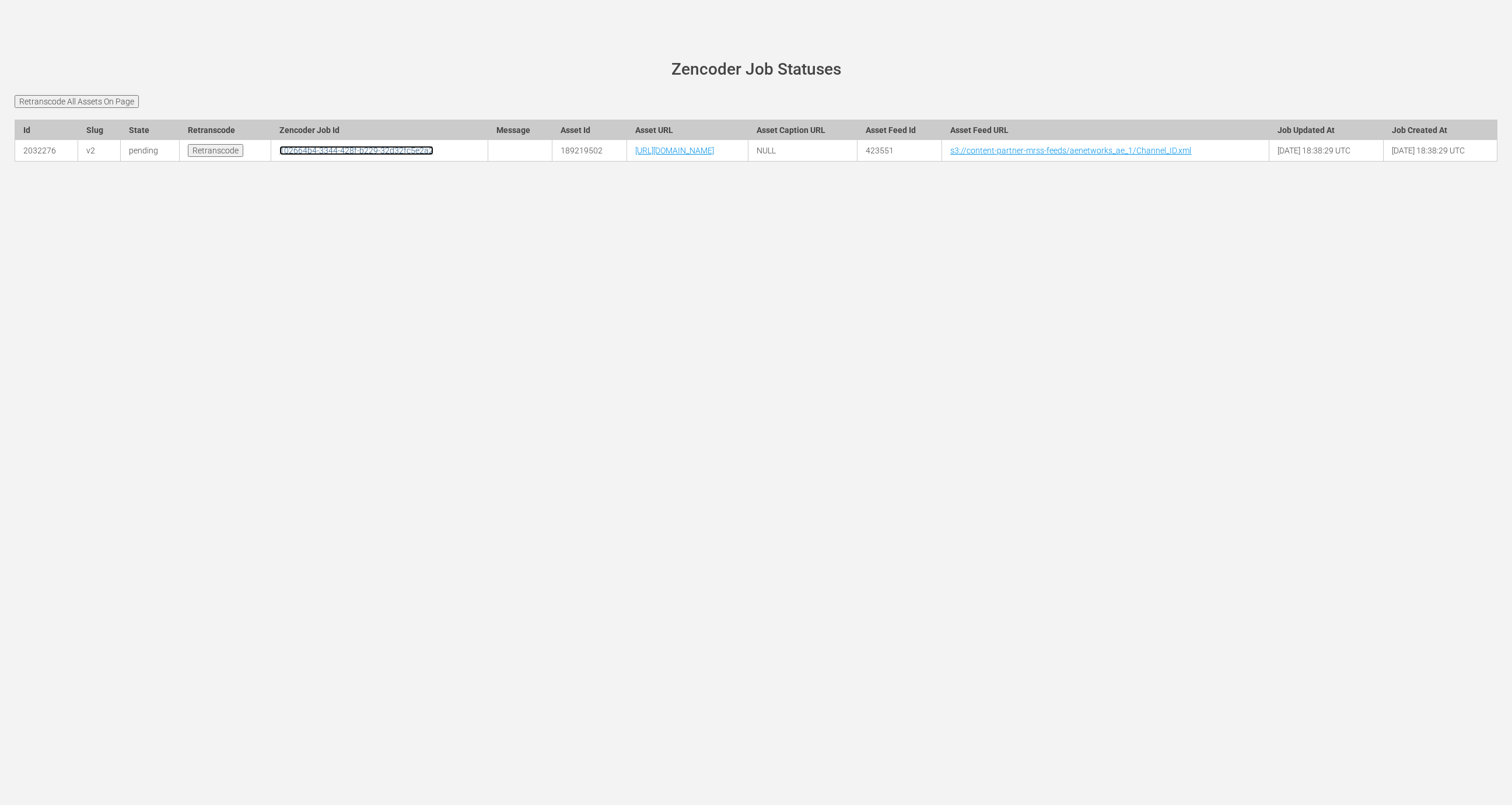
click at [279, 155] on link "102664b4-3344-428f-b229-32d32fc5e2a2" at bounding box center [356, 150] width 154 height 10
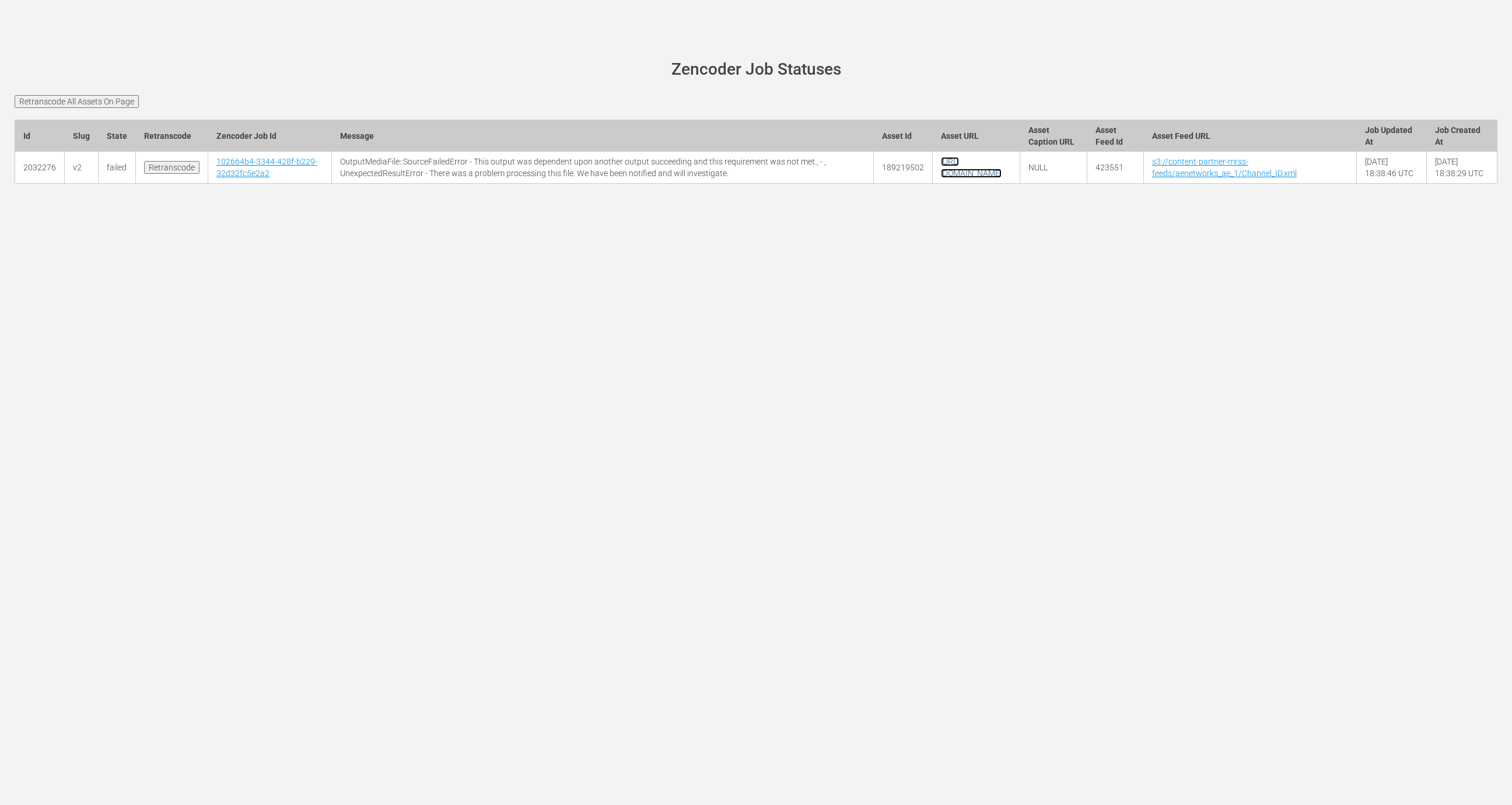
click at [941, 178] on link "[URL][DOMAIN_NAME]" at bounding box center [971, 167] width 61 height 21
click at [238, 178] on link "102664b4-3344-428f-b229-32d32fc5e2a2" at bounding box center [267, 167] width 101 height 21
click at [238, 178] on link "102664b4-3344-428f-b229-32d32fc5e2a2" at bounding box center [267, 167] width 101 height 21
